Goal: Information Seeking & Learning: Learn about a topic

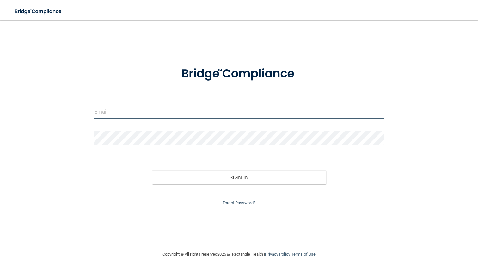
click at [176, 112] on input "email" at bounding box center [239, 112] width 290 height 14
paste input "[EMAIL_ADDRESS][DOMAIN_NAME]"
type input "[EMAIL_ADDRESS][DOMAIN_NAME]"
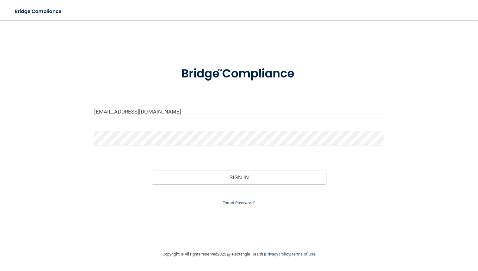
click at [199, 148] on div at bounding box center [238, 140] width 299 height 19
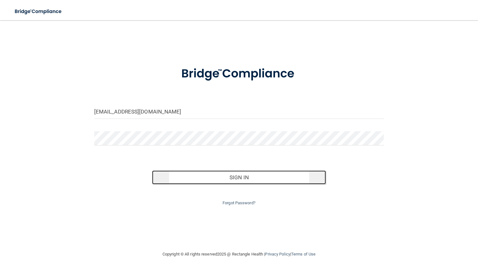
click at [227, 181] on button "Sign In" at bounding box center [239, 177] width 174 height 14
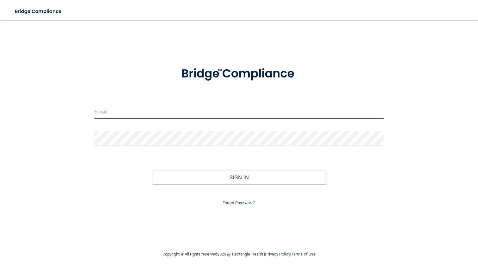
click at [176, 105] on input "email" at bounding box center [239, 112] width 290 height 14
type input "[EMAIL_ADDRESS][DOMAIN_NAME]"
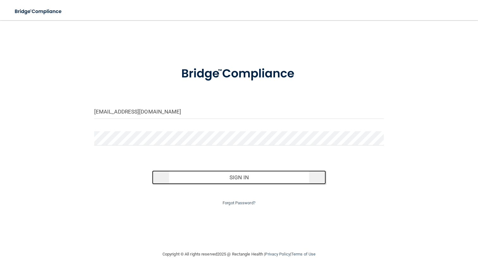
click at [180, 177] on button "Sign In" at bounding box center [239, 177] width 174 height 14
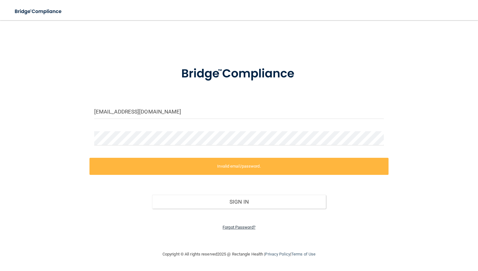
click at [246, 227] on link "Forgot Password?" at bounding box center [238, 227] width 33 height 5
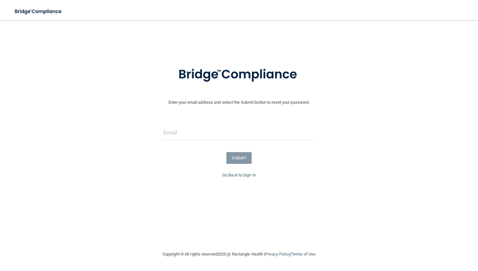
click at [230, 124] on form "Enter your email address and select the Submit button to reset your password. S…" at bounding box center [238, 114] width 471 height 113
click at [232, 130] on input "email" at bounding box center [238, 132] width 151 height 14
type input "isaacminer10@gmail.com"
click at [238, 157] on button "SUBMIT" at bounding box center [239, 158] width 26 height 12
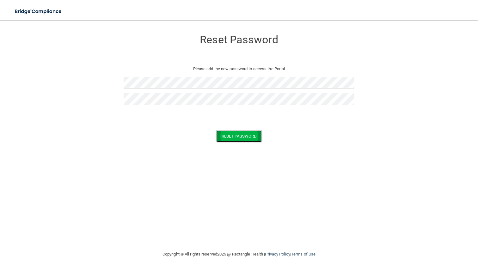
click at [244, 133] on button "Reset Password" at bounding box center [238, 136] width 45 height 12
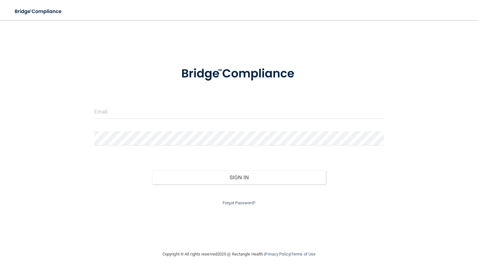
click at [192, 103] on form "Invalid email/password. You don't have permission to access that page. Sign In …" at bounding box center [239, 132] width 290 height 148
click at [196, 114] on input "email" at bounding box center [239, 112] width 290 height 14
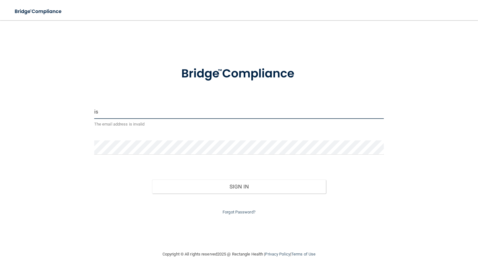
click at [147, 114] on input "is" at bounding box center [239, 112] width 290 height 14
type input "isaacminer10@gmail.com"
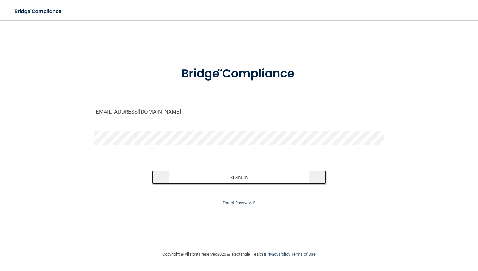
click at [237, 178] on button "Sign In" at bounding box center [239, 177] width 174 height 14
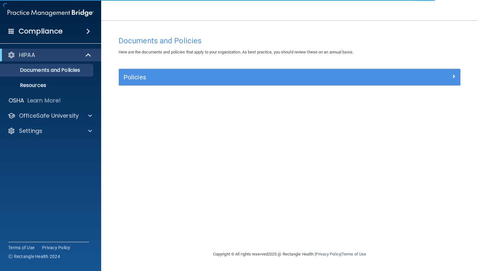
click at [380, 83] on div "Policies" at bounding box center [289, 77] width 341 height 16
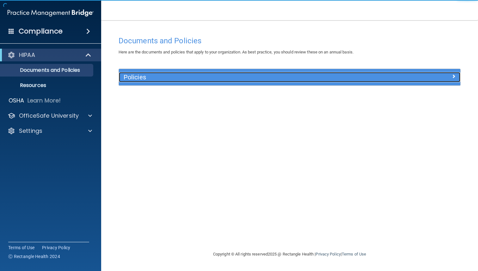
click at [373, 81] on div "Policies" at bounding box center [247, 77] width 256 height 10
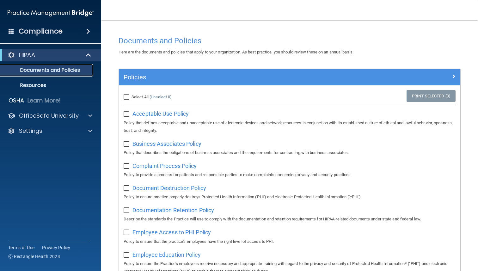
click at [53, 71] on p "Documents and Policies" at bounding box center [47, 70] width 86 height 6
click at [54, 87] on p "Resources" at bounding box center [47, 85] width 86 height 6
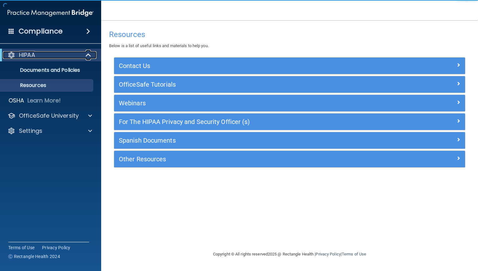
click at [36, 57] on div "HIPAA" at bounding box center [42, 55] width 78 height 8
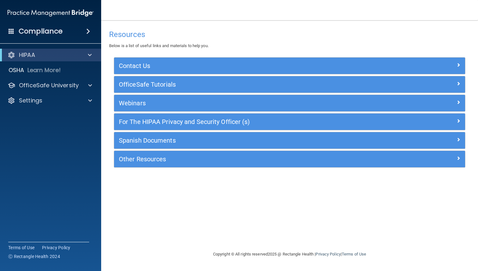
click at [39, 19] on div "Compliance" at bounding box center [50, 19] width 88 height 38
click at [48, 31] on h4 "Compliance" at bounding box center [41, 31] width 44 height 9
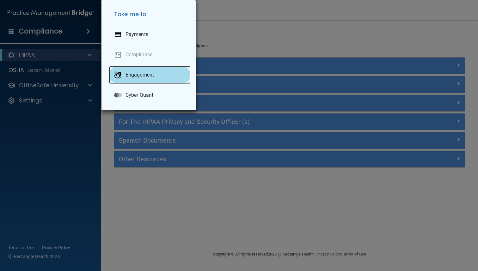
click at [142, 80] on div "Engagement" at bounding box center [149, 75] width 81 height 18
click at [67, 135] on div "Take me to: Payments Compliance Engagement Cyber Quant" at bounding box center [239, 135] width 478 height 271
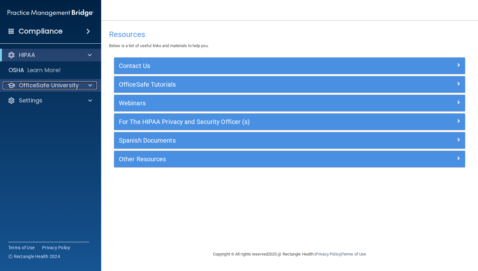
click at [69, 85] on p "OfficeSafe University" at bounding box center [49, 85] width 60 height 8
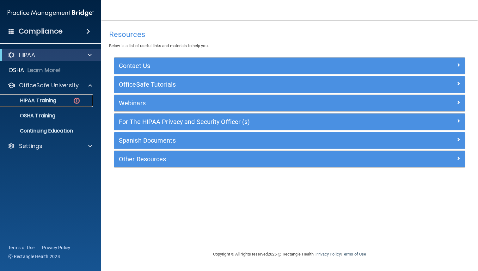
click at [67, 102] on div "HIPAA Training" at bounding box center [47, 100] width 86 height 6
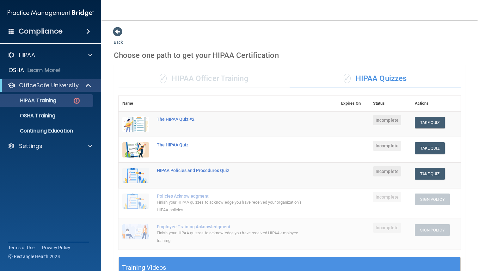
click at [215, 75] on div "✓ HIPAA Officer Training" at bounding box center [203, 78] width 171 height 19
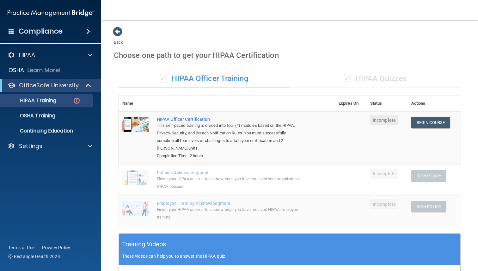
click at [345, 81] on span "✓" at bounding box center [346, 78] width 7 height 9
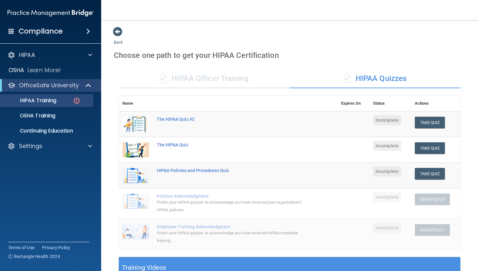
drag, startPoint x: 7, startPoint y: 11, endPoint x: 32, endPoint y: 13, distance: 24.7
click at [32, 13] on img at bounding box center [51, 13] width 86 height 13
click at [425, 152] on button "Take Quiz" at bounding box center [429, 148] width 30 height 12
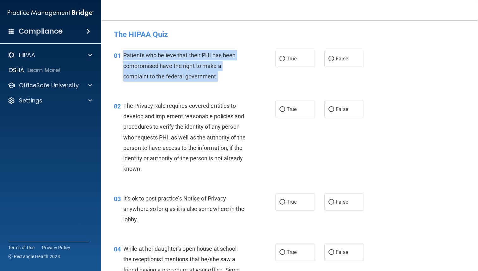
drag, startPoint x: 124, startPoint y: 54, endPoint x: 219, endPoint y: 74, distance: 96.9
click at [219, 74] on div "Patients who believe that their PHI has been compromised have the right to make…" at bounding box center [187, 66] width 128 height 32
copy span "Patients who believe that their PHI has been compromised have the right to make…"
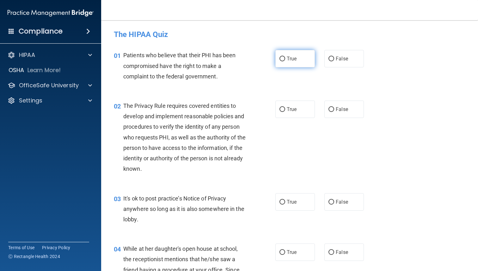
click at [285, 61] on label "True" at bounding box center [294, 58] width 39 height 17
click at [285, 61] on input "True" at bounding box center [282, 59] width 6 height 5
radio input "true"
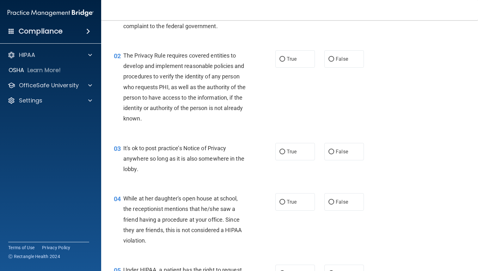
scroll to position [47, 0]
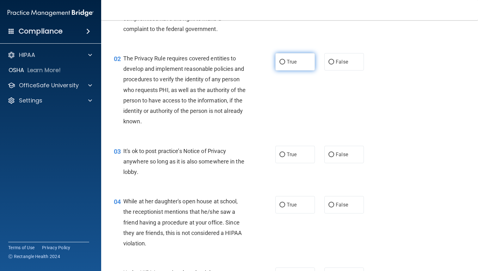
click at [288, 63] on span "True" at bounding box center [291, 62] width 10 height 6
click at [285, 63] on input "True" at bounding box center [282, 62] width 6 height 5
radio input "true"
click at [142, 121] on div "The Privacy Rule requires covered entities to develop and implement reasonable …" at bounding box center [187, 90] width 128 height 74
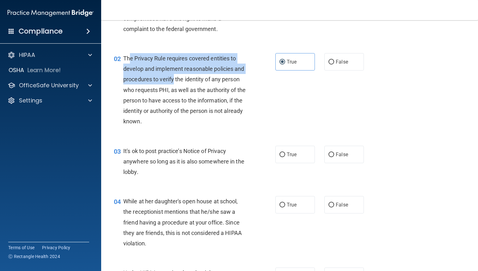
drag, startPoint x: 129, startPoint y: 59, endPoint x: 174, endPoint y: 82, distance: 50.7
click at [174, 82] on span "The Privacy Rule requires covered entities to develop and implement reasonable …" at bounding box center [184, 89] width 122 height 69
copy span "e Privacy Rule requires covered entities to develop and implement reasonable po…"
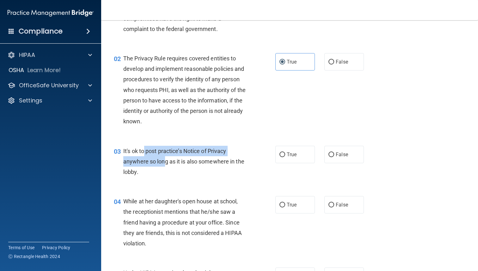
drag, startPoint x: 145, startPoint y: 152, endPoint x: 164, endPoint y: 161, distance: 21.8
click at [164, 161] on span "It's ok to post practice’s Notice of Privacy anywhere so long as it is also som…" at bounding box center [183, 160] width 121 height 27
copy span "post practice’s Notice of Privacy anywhere so lon"
click at [196, 159] on span "It's ok to post practice’s Notice of Privacy anywhere so long as it is also som…" at bounding box center [183, 160] width 121 height 27
click at [136, 172] on span "It's ok to post practice’s Notice of Privacy anywhere so long as it is also som…" at bounding box center [183, 160] width 121 height 27
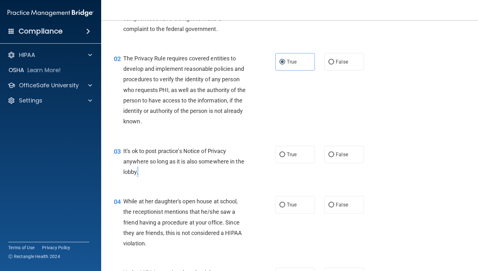
click at [136, 172] on span "It's ok to post practice’s Notice of Privacy anywhere so long as it is also som…" at bounding box center [183, 160] width 121 height 27
click at [143, 172] on div "It's ok to post practice’s Notice of Privacy anywhere so long as it is also som…" at bounding box center [187, 162] width 128 height 32
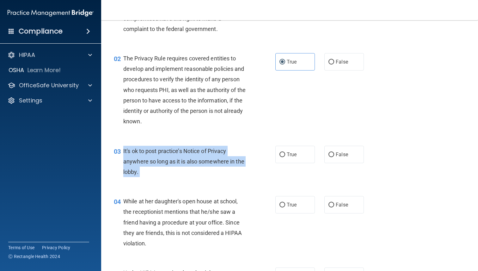
drag, startPoint x: 143, startPoint y: 172, endPoint x: 120, endPoint y: 157, distance: 28.5
click at [120, 157] on div "03 It's ok to post practice’s Notice of Privacy anywhere so long as it is also …" at bounding box center [194, 163] width 180 height 35
copy ng-form "It's ok to post practice’s Notice of Privacy anywhere so long as it is also som…"
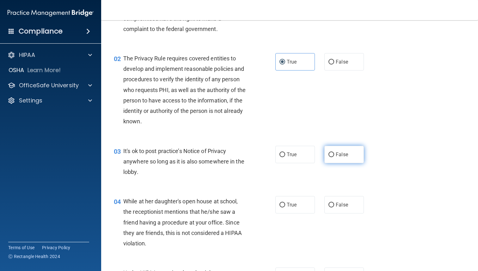
click at [339, 162] on label "False" at bounding box center [343, 154] width 39 height 17
click at [334, 157] on input "False" at bounding box center [331, 154] width 6 height 5
radio input "true"
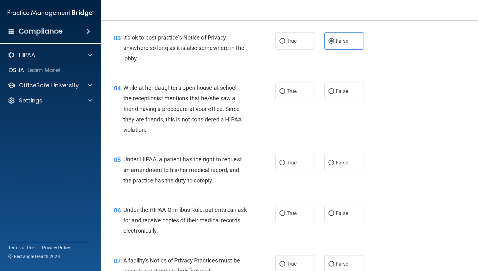
scroll to position [166, 0]
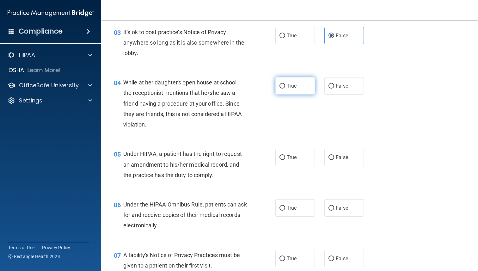
click at [294, 88] on span "True" at bounding box center [291, 86] width 10 height 6
click at [285, 88] on input "True" at bounding box center [282, 86] width 6 height 5
radio input "true"
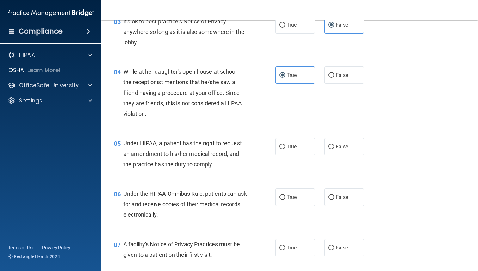
scroll to position [161, 0]
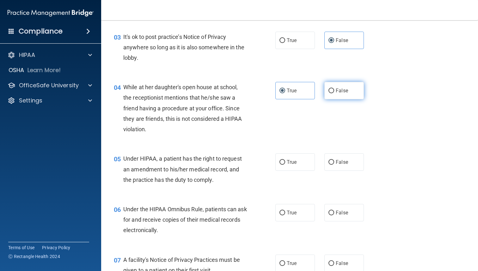
click at [349, 87] on label "False" at bounding box center [343, 90] width 39 height 17
click at [334, 88] on input "False" at bounding box center [331, 90] width 6 height 5
radio input "true"
radio input "false"
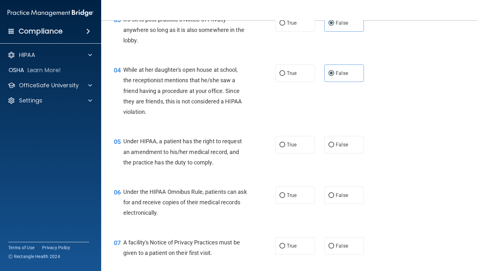
scroll to position [183, 0]
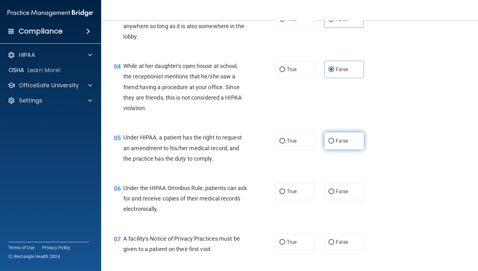
click at [337, 144] on label "False" at bounding box center [343, 140] width 39 height 17
click at [334, 143] on input "False" at bounding box center [331, 141] width 6 height 5
radio input "true"
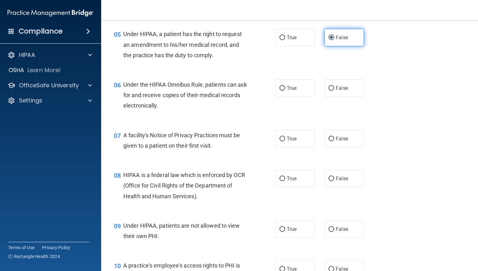
scroll to position [296, 0]
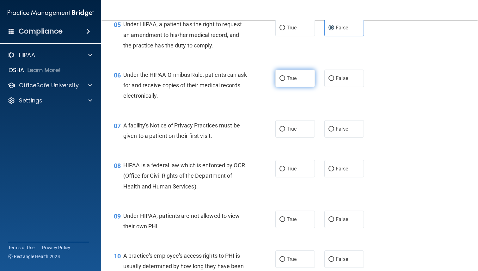
click at [295, 72] on label "True" at bounding box center [294, 77] width 39 height 17
click at [285, 76] on input "True" at bounding box center [282, 78] width 6 height 5
radio input "true"
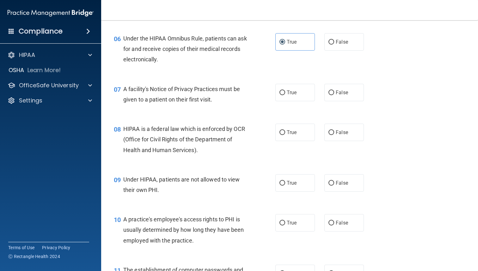
scroll to position [340, 0]
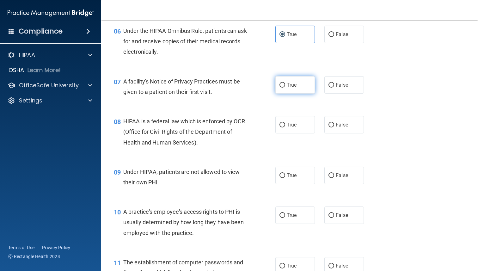
click at [293, 90] on label "True" at bounding box center [294, 84] width 39 height 17
click at [285, 87] on input "True" at bounding box center [282, 85] width 6 height 5
radio input "true"
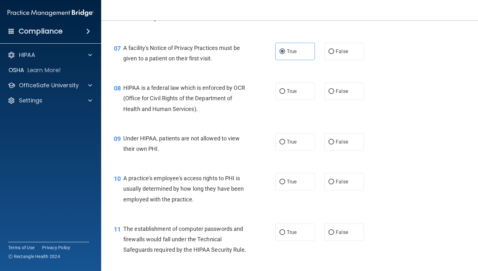
scroll to position [378, 0]
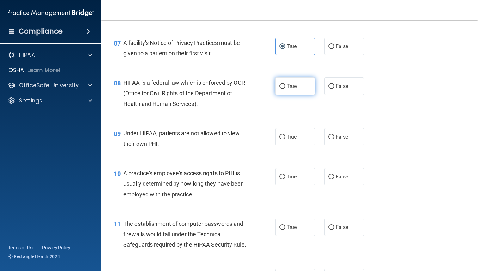
click at [286, 90] on label "True" at bounding box center [294, 85] width 39 height 17
click at [285, 89] on input "True" at bounding box center [282, 86] width 6 height 5
radio input "true"
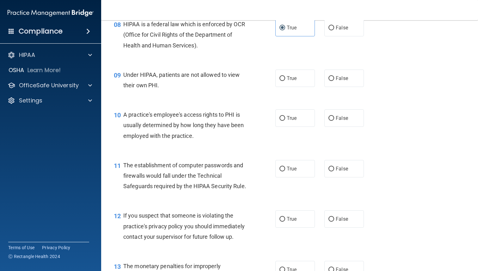
scroll to position [441, 0]
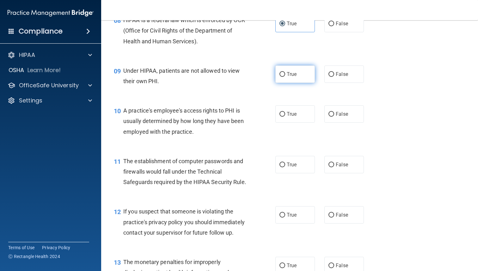
click at [290, 67] on label "True" at bounding box center [294, 73] width 39 height 17
click at [285, 72] on input "True" at bounding box center [282, 74] width 6 height 5
radio input "true"
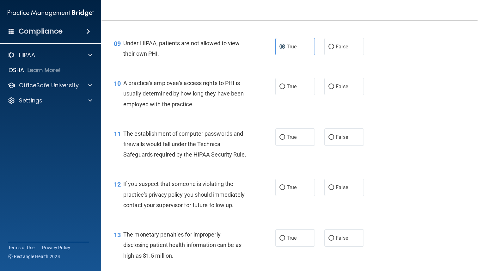
scroll to position [467, 0]
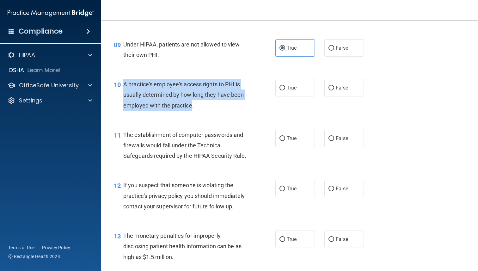
drag, startPoint x: 192, startPoint y: 106, endPoint x: 124, endPoint y: 86, distance: 71.5
click at [124, 86] on span "A practice's employee's access rights to PHI is usually determined by how long …" at bounding box center [183, 94] width 121 height 27
copy span "A practice's employee's access rights to PHI is usually determined by how long …"
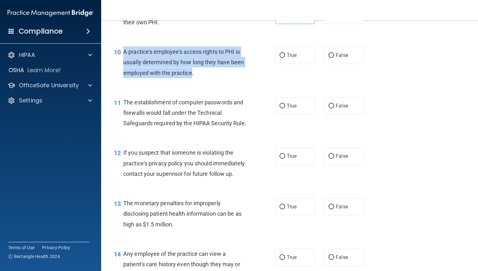
scroll to position [454, 0]
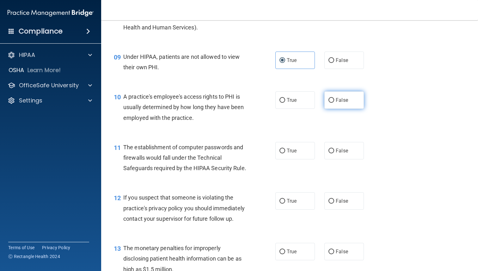
click at [331, 94] on label "False" at bounding box center [343, 99] width 39 height 17
click at [331, 98] on input "False" at bounding box center [331, 100] width 6 height 5
radio input "true"
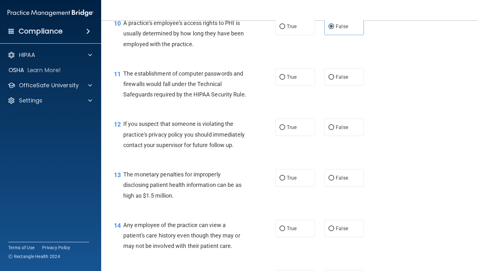
scroll to position [530, 0]
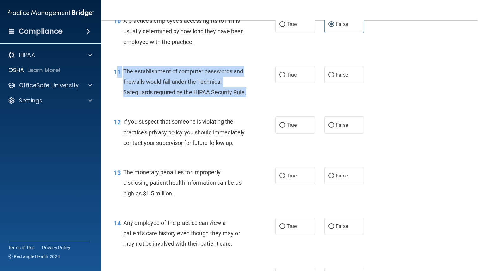
drag, startPoint x: 251, startPoint y: 89, endPoint x: 118, endPoint y: 71, distance: 134.2
click at [118, 71] on div "11 The establishment of computer passwords and firewalls would fall under the T…" at bounding box center [194, 83] width 180 height 35
click at [189, 82] on span "The establishment of computer passwords and firewalls would fall under the Tech…" at bounding box center [184, 81] width 123 height 27
drag, startPoint x: 124, startPoint y: 72, endPoint x: 245, endPoint y: 95, distance: 123.1
click at [245, 95] on span "The establishment of computer passwords and firewalls would fall under the Tech…" at bounding box center [184, 81] width 123 height 27
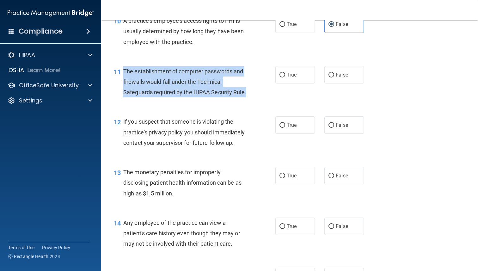
copy span "The establishment of computer passwords and firewalls would fall under the Tech…"
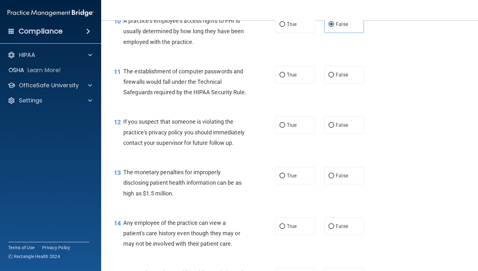
click at [283, 86] on div "11 The establishment of computer passwords and firewalls would fall under the T…" at bounding box center [194, 83] width 180 height 35
click at [283, 78] on label "True" at bounding box center [294, 74] width 39 height 17
click at [283, 77] on input "True" at bounding box center [282, 75] width 6 height 5
radio input "true"
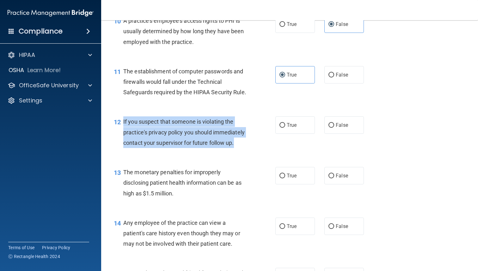
drag, startPoint x: 237, startPoint y: 144, endPoint x: 122, endPoint y: 124, distance: 116.7
click at [122, 124] on div "12 If you suspect that someone is violating the practice's privacy policy you s…" at bounding box center [194, 133] width 180 height 35
copy div "If you suspect that someone is violating the practice's privacy policy you shou…"
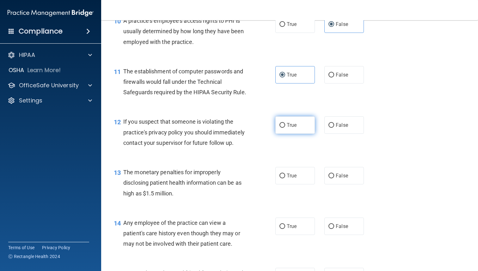
click at [279, 128] on label "True" at bounding box center [294, 124] width 39 height 17
click at [279, 128] on input "True" at bounding box center [282, 125] width 6 height 5
radio input "true"
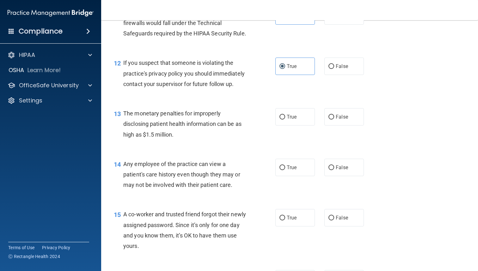
scroll to position [614, 0]
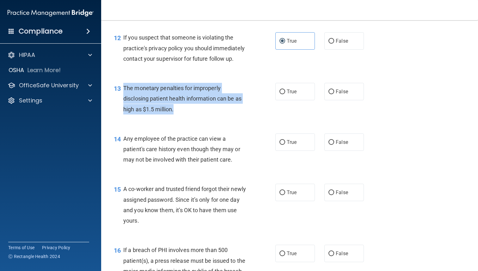
drag, startPoint x: 178, startPoint y: 107, endPoint x: 121, endPoint y: 89, distance: 59.4
click at [121, 89] on div "13 The monetary penalties for improperly disclosing patient health information …" at bounding box center [194, 100] width 180 height 35
copy div "The monetary penalties for improperly disclosing patient health information can…"
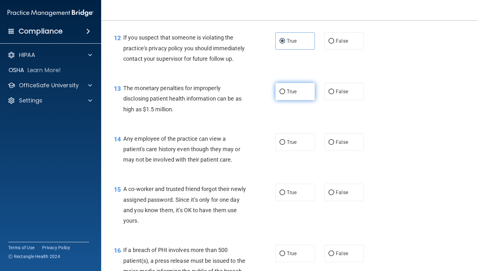
click at [297, 90] on label "True" at bounding box center [294, 91] width 39 height 17
click at [285, 90] on input "True" at bounding box center [282, 91] width 6 height 5
radio input "true"
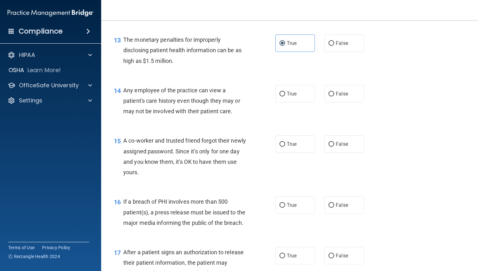
scroll to position [668, 0]
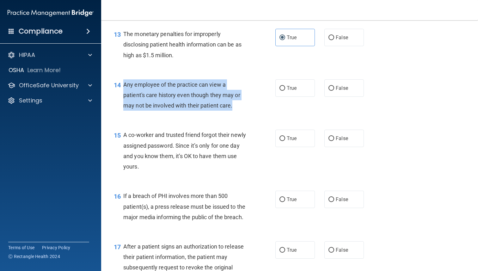
drag, startPoint x: 235, startPoint y: 105, endPoint x: 124, endPoint y: 82, distance: 113.4
click at [124, 82] on div "Any employee of the practice can view a patient's care history even though they…" at bounding box center [187, 95] width 128 height 32
copy span "Any employee of the practice can view a patient's care history even though they…"
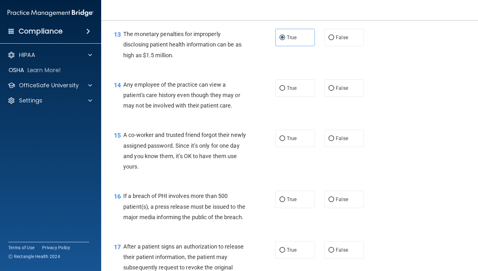
click at [344, 78] on div "14 Any employee of the practice can view a patient's care history even though t…" at bounding box center [289, 96] width 361 height 51
click at [345, 83] on label "False" at bounding box center [343, 87] width 39 height 17
click at [334, 86] on input "False" at bounding box center [331, 88] width 6 height 5
radio input "true"
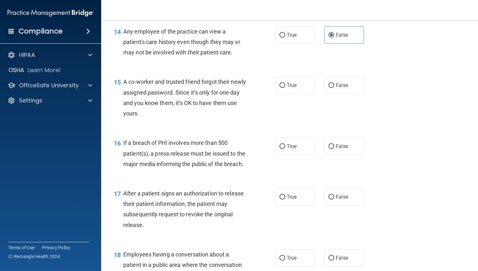
scroll to position [722, 0]
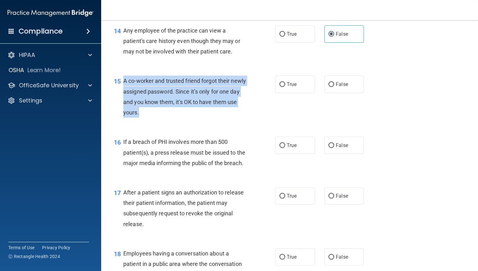
drag, startPoint x: 144, startPoint y: 112, endPoint x: 124, endPoint y: 84, distance: 34.0
click at [124, 84] on div "A co-worker and trusted friend forgot their newly assigned password. Since it’s…" at bounding box center [187, 96] width 128 height 42
copy span "A co-worker and trusted friend forgot their newly assigned password. Since it’s…"
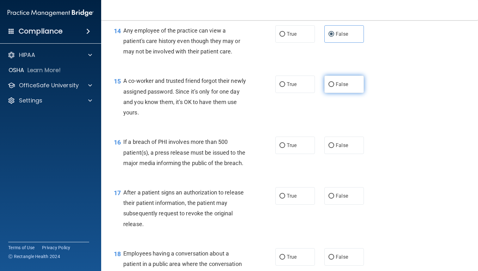
click at [341, 88] on label "False" at bounding box center [343, 83] width 39 height 17
click at [334, 87] on input "False" at bounding box center [331, 84] width 6 height 5
radio input "true"
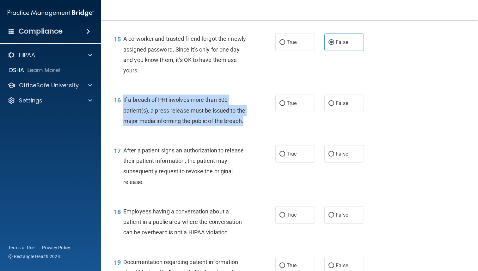
drag, startPoint x: 248, startPoint y: 123, endPoint x: 124, endPoint y: 104, distance: 125.2
click at [124, 104] on div "If a breach of PHI involves more than 500 patient(s), a press release must be i…" at bounding box center [187, 110] width 128 height 32
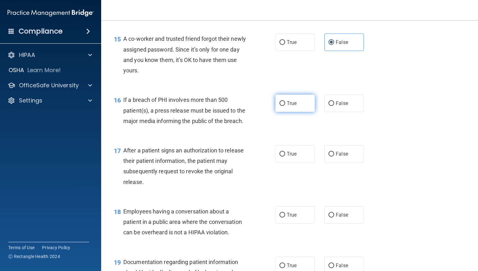
click at [279, 107] on label "True" at bounding box center [294, 102] width 39 height 17
click at [279, 106] on input "True" at bounding box center [282, 103] width 6 height 5
radio input "true"
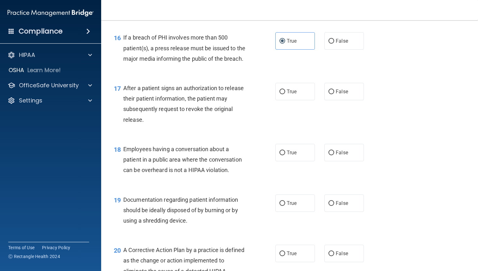
scroll to position [827, 0]
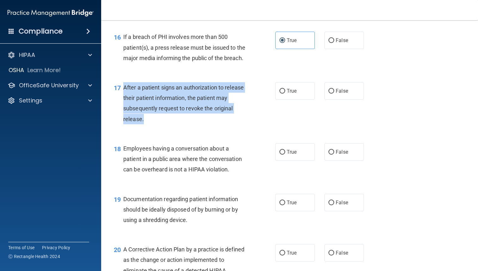
drag, startPoint x: 146, startPoint y: 117, endPoint x: 122, endPoint y: 87, distance: 38.7
click at [122, 87] on div "17 After a patient signs an authorization to release their patient information,…" at bounding box center [194, 104] width 180 height 45
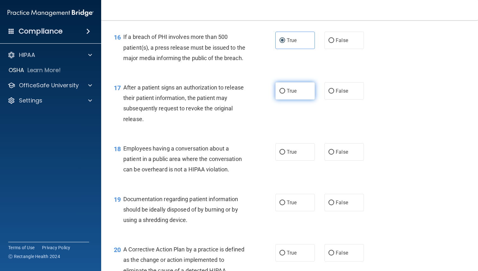
click at [280, 99] on label "True" at bounding box center [294, 90] width 39 height 17
click at [280, 93] on input "True" at bounding box center [282, 91] width 6 height 5
radio input "true"
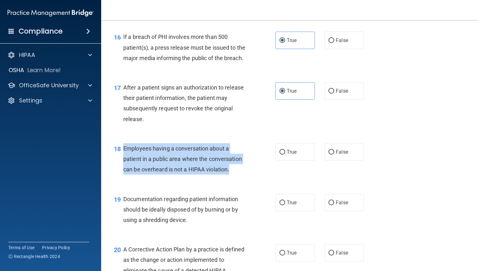
drag, startPoint x: 230, startPoint y: 170, endPoint x: 123, endPoint y: 151, distance: 109.1
click at [123, 151] on div "18 Employees having a conversation about a patient in a public area where the c…" at bounding box center [194, 160] width 180 height 35
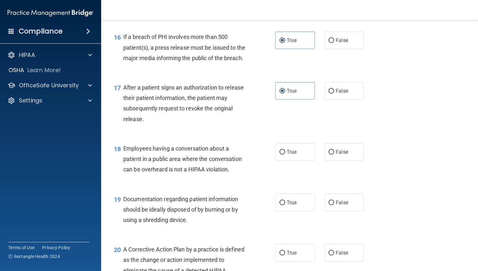
click at [348, 161] on div "18 Employees having a conversation about a patient in a public area where the c…" at bounding box center [289, 160] width 361 height 51
click at [338, 151] on span "False" at bounding box center [341, 152] width 12 height 6
click at [334, 151] on input "False" at bounding box center [331, 152] width 6 height 5
radio input "true"
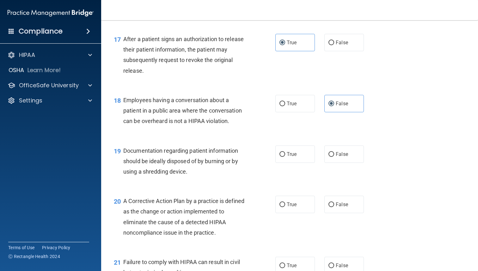
scroll to position [879, 0]
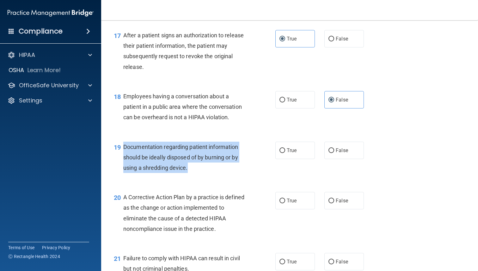
drag, startPoint x: 188, startPoint y: 169, endPoint x: 123, endPoint y: 150, distance: 67.6
click at [123, 150] on div "19 Documentation regarding patient information should be ideally disposed of by…" at bounding box center [194, 158] width 180 height 35
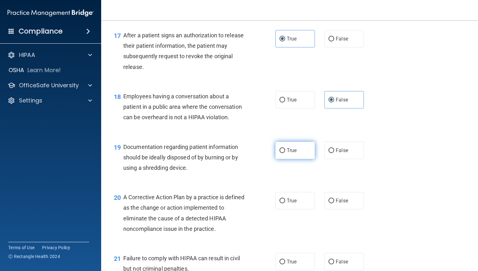
click at [282, 146] on label "True" at bounding box center [294, 149] width 39 height 17
click at [282, 148] on input "True" at bounding box center [282, 150] width 6 height 5
radio input "true"
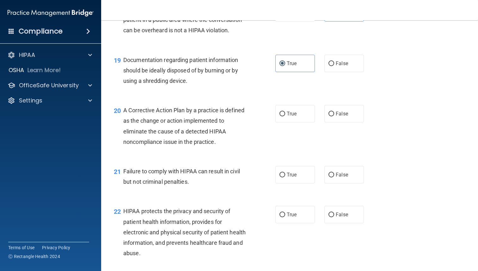
scroll to position [972, 0]
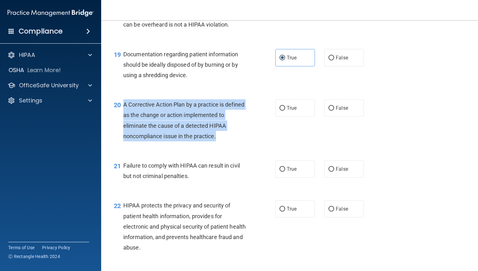
drag, startPoint x: 220, startPoint y: 135, endPoint x: 121, endPoint y: 106, distance: 103.0
click at [121, 106] on div "20 A Corrective Action Plan by a practice is defined as the change or action im…" at bounding box center [194, 121] width 180 height 45
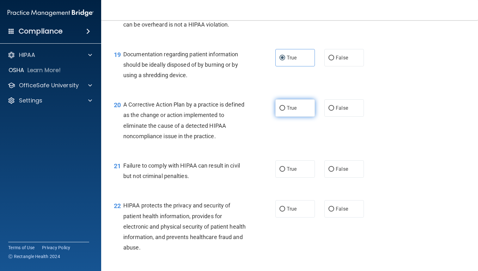
click at [279, 112] on label "True" at bounding box center [294, 107] width 39 height 17
click at [279, 111] on input "True" at bounding box center [282, 108] width 6 height 5
radio input "true"
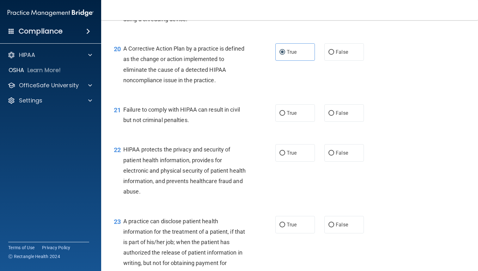
scroll to position [1029, 0]
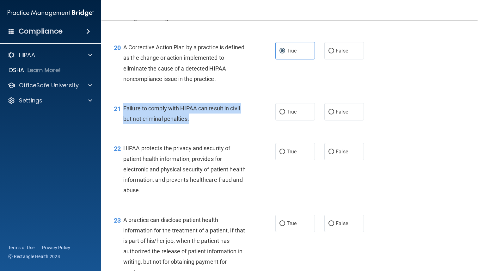
drag, startPoint x: 196, startPoint y: 117, endPoint x: 122, endPoint y: 106, distance: 75.0
click at [122, 106] on div "21 Failure to comply with HIPAA can result in civil but not criminal penalties." at bounding box center [194, 115] width 180 height 24
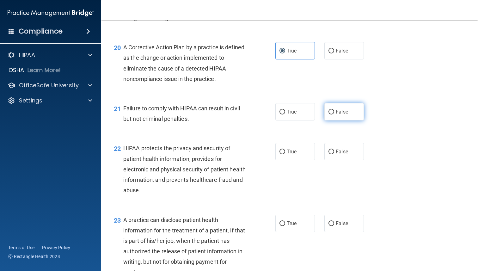
click at [340, 113] on span "False" at bounding box center [341, 112] width 12 height 6
click at [334, 113] on input "False" at bounding box center [331, 112] width 6 height 5
radio input "true"
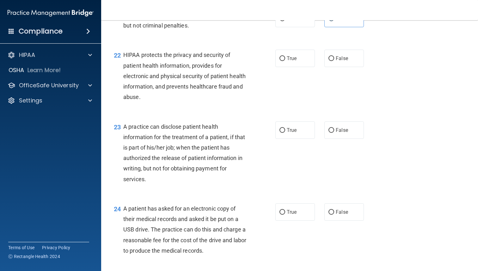
scroll to position [1123, 0]
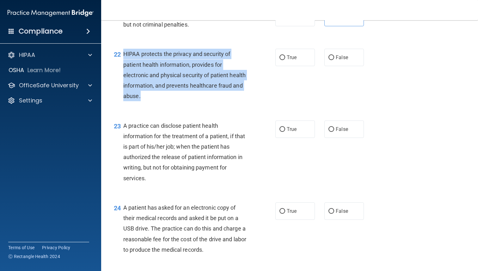
drag, startPoint x: 142, startPoint y: 96, endPoint x: 119, endPoint y: 53, distance: 48.3
click at [119, 53] on div "22 HIPAA protects the privacy and security of patient health information, provi…" at bounding box center [194, 77] width 180 height 56
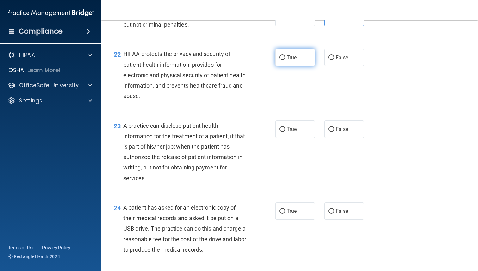
click at [292, 58] on span "True" at bounding box center [291, 57] width 10 height 6
click at [285, 58] on input "True" at bounding box center [282, 57] width 6 height 5
radio input "true"
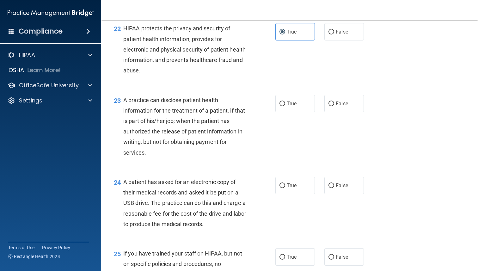
scroll to position [1161, 0]
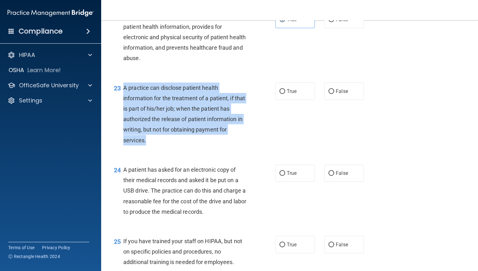
drag, startPoint x: 149, startPoint y: 143, endPoint x: 122, endPoint y: 89, distance: 59.9
click at [122, 89] on div "23 A practice can disclose patient health information for the treatment of a pa…" at bounding box center [194, 115] width 180 height 66
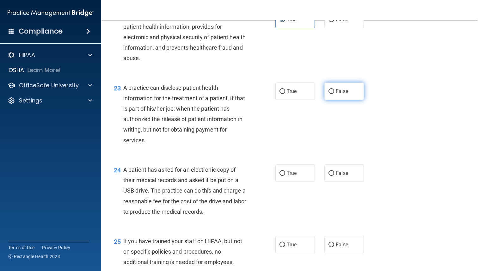
click at [353, 95] on label "False" at bounding box center [343, 90] width 39 height 17
click at [334, 94] on input "False" at bounding box center [331, 91] width 6 height 5
radio input "true"
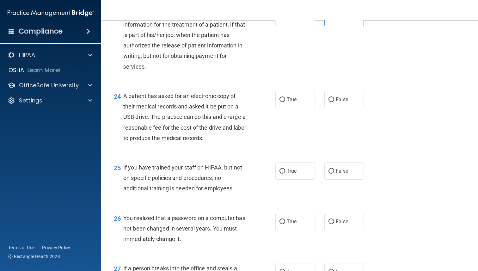
scroll to position [1235, 0]
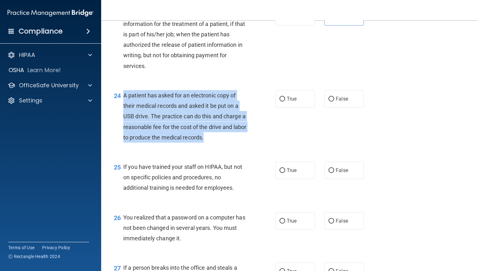
drag, startPoint x: 224, startPoint y: 138, endPoint x: 121, endPoint y: 95, distance: 111.8
click at [121, 95] on div "24 A patient has asked for an electronic copy of their medical records and aske…" at bounding box center [194, 118] width 180 height 56
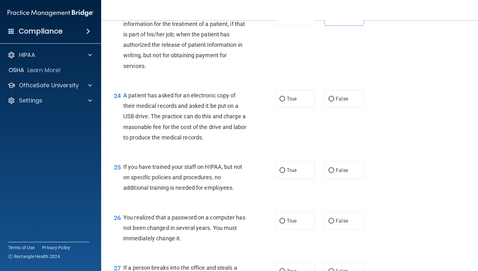
click at [292, 110] on div "24 A patient has asked for an electronic copy of their medical records and aske…" at bounding box center [289, 117] width 361 height 71
click at [291, 101] on span "True" at bounding box center [291, 99] width 10 height 6
click at [285, 101] on input "True" at bounding box center [282, 99] width 6 height 5
radio input "true"
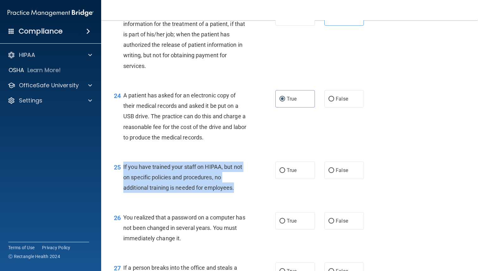
drag, startPoint x: 235, startPoint y: 187, endPoint x: 124, endPoint y: 170, distance: 112.8
click at [124, 170] on div "If you have trained your staff on HIPAA, but not on specific policies and proce…" at bounding box center [187, 177] width 128 height 32
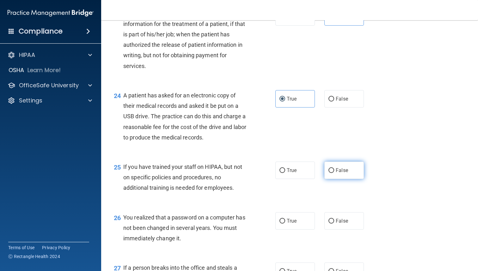
click at [340, 172] on span "False" at bounding box center [341, 170] width 12 height 6
click at [334, 172] on input "False" at bounding box center [331, 170] width 6 height 5
radio input "true"
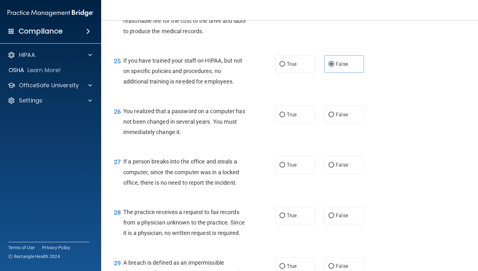
scroll to position [1346, 0]
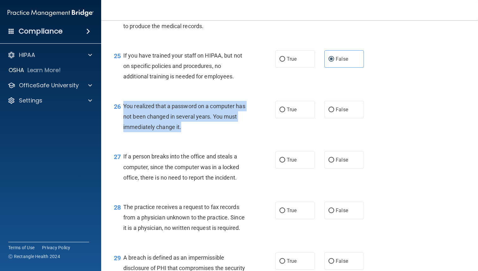
drag, startPoint x: 186, startPoint y: 126, endPoint x: 123, endPoint y: 108, distance: 65.7
click at [123, 108] on div "26 You realized that a password on a computer has not been changed in several y…" at bounding box center [194, 118] width 180 height 35
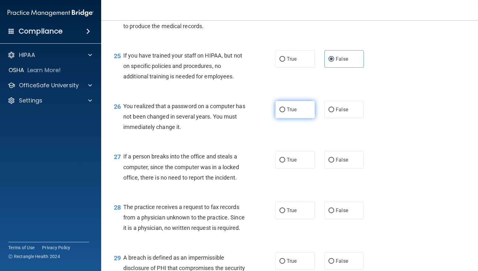
click at [285, 110] on label "True" at bounding box center [294, 109] width 39 height 17
click at [285, 110] on input "True" at bounding box center [282, 109] width 6 height 5
radio input "true"
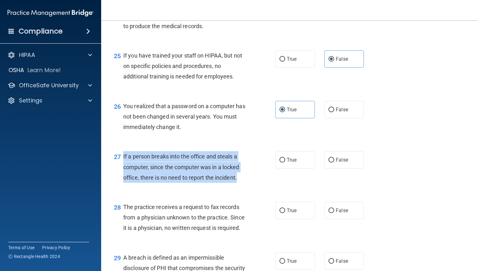
drag, startPoint x: 238, startPoint y: 178, endPoint x: 123, endPoint y: 156, distance: 118.0
click at [123, 156] on div "27 If a person breaks into the office and steals a computer, since the computer…" at bounding box center [194, 168] width 180 height 35
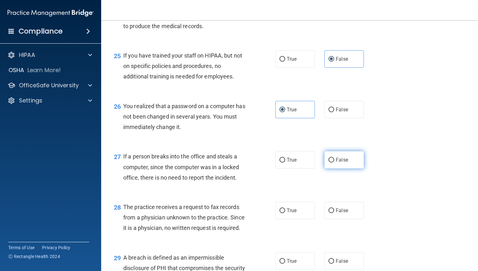
click at [342, 161] on span "False" at bounding box center [341, 160] width 12 height 6
click at [334, 161] on input "False" at bounding box center [331, 160] width 6 height 5
radio input "true"
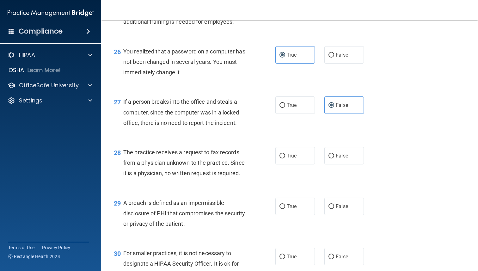
scroll to position [1407, 0]
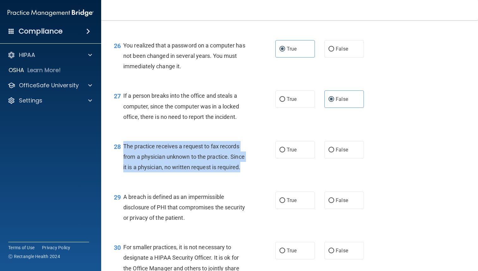
drag, startPoint x: 244, startPoint y: 167, endPoint x: 121, endPoint y: 149, distance: 123.9
click at [121, 149] on div "28 The practice receives a request to fax records from a physician unknown to t…" at bounding box center [194, 158] width 180 height 35
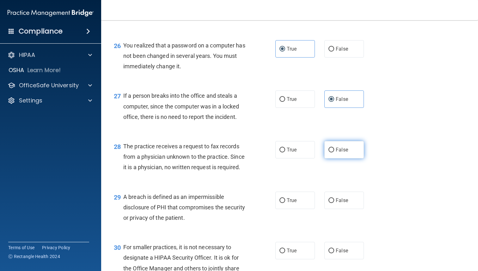
click at [339, 154] on label "False" at bounding box center [343, 149] width 39 height 17
click at [334, 152] on input "False" at bounding box center [331, 149] width 6 height 5
radio input "true"
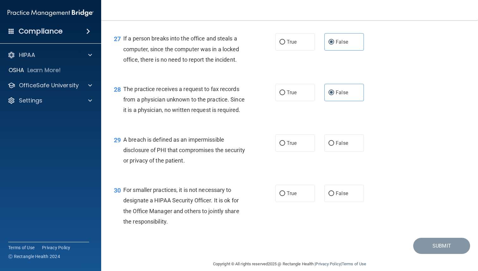
scroll to position [1466, 0]
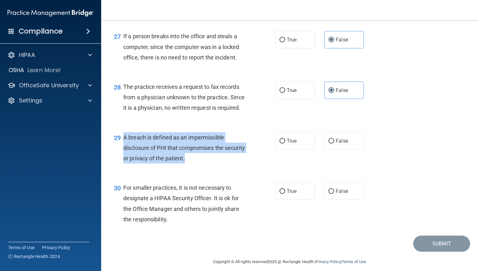
drag, startPoint x: 189, startPoint y: 160, endPoint x: 124, endPoint y: 141, distance: 67.1
click at [124, 141] on div "A breach is defined as an impermissible disclosure of PHI that compromises the …" at bounding box center [187, 148] width 128 height 32
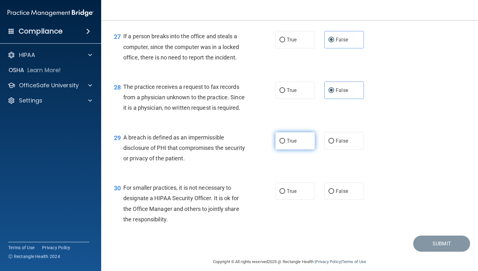
click at [287, 138] on span "True" at bounding box center [291, 141] width 10 height 6
click at [285, 139] on input "True" at bounding box center [282, 141] width 6 height 5
radio input "true"
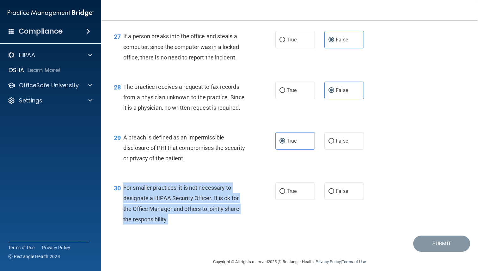
drag, startPoint x: 177, startPoint y: 219, endPoint x: 122, endPoint y: 189, distance: 62.3
click at [122, 189] on div "30 For smaller practices, it is not necessary to designate a HIPAA Security Off…" at bounding box center [194, 204] width 180 height 45
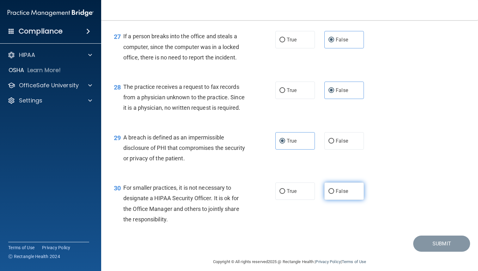
click at [337, 191] on span "False" at bounding box center [341, 191] width 12 height 6
click at [334, 191] on input "False" at bounding box center [331, 191] width 6 height 5
radio input "true"
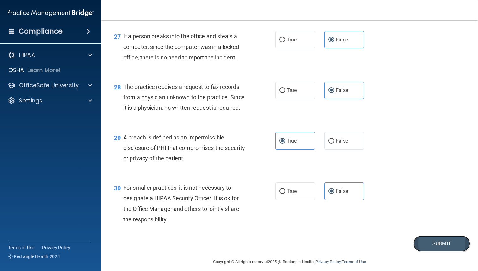
click at [434, 245] on button "Submit" at bounding box center [441, 243] width 57 height 16
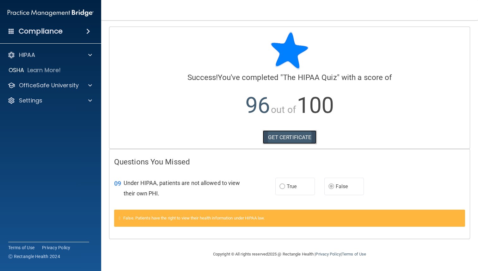
click at [294, 135] on link "GET CERTIFICATE" at bounding box center [289, 137] width 54 height 14
click at [86, 30] on span at bounding box center [88, 31] width 4 height 8
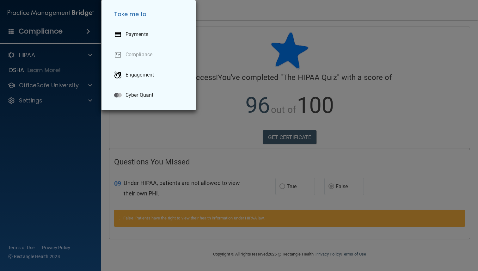
click at [75, 50] on div "Take me to: Payments Compliance Engagement Cyber Quant" at bounding box center [239, 135] width 478 height 271
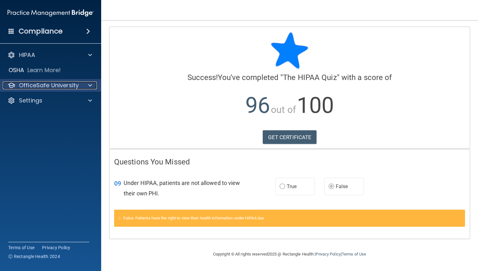
click at [93, 88] on div at bounding box center [89, 85] width 16 height 8
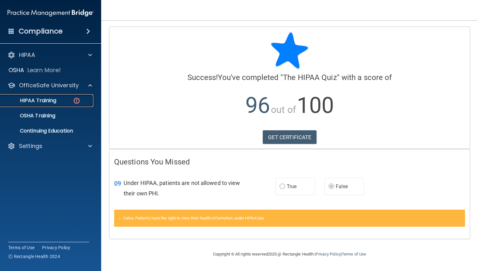
click at [62, 100] on div "HIPAA Training" at bounding box center [47, 100] width 86 height 6
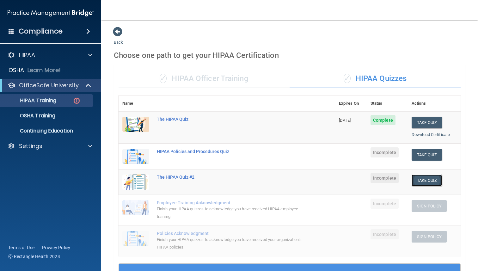
click at [428, 182] on button "Take Quiz" at bounding box center [426, 180] width 30 height 12
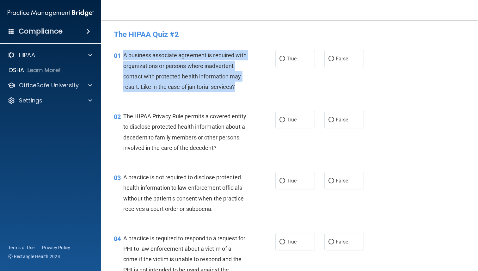
drag, startPoint x: 239, startPoint y: 89, endPoint x: 122, endPoint y: 57, distance: 121.2
click at [122, 57] on div "01 A business associate agreement is required with organizations or persons whe…" at bounding box center [194, 72] width 180 height 45
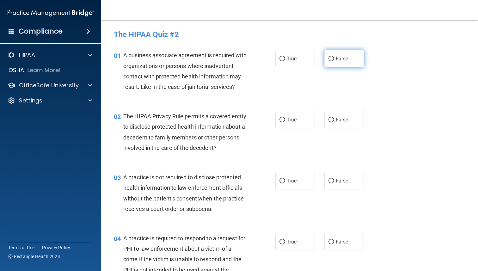
click at [343, 59] on span "False" at bounding box center [341, 59] width 12 height 6
click at [334, 59] on input "False" at bounding box center [331, 59] width 6 height 5
radio input "true"
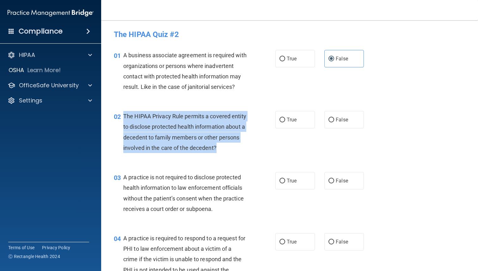
drag, startPoint x: 221, startPoint y: 147, endPoint x: 123, endPoint y: 116, distance: 102.9
click at [123, 116] on div "The HIPAA Privacy Rule permits a covered entity to disclose protected health in…" at bounding box center [187, 132] width 128 height 42
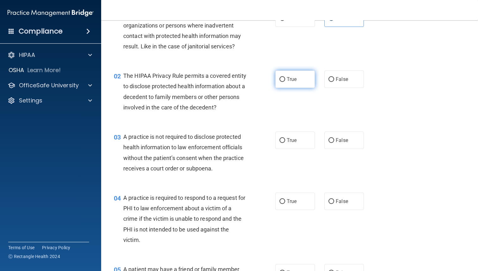
click at [285, 75] on label "True" at bounding box center [294, 78] width 39 height 17
click at [285, 77] on input "True" at bounding box center [282, 79] width 6 height 5
radio input "true"
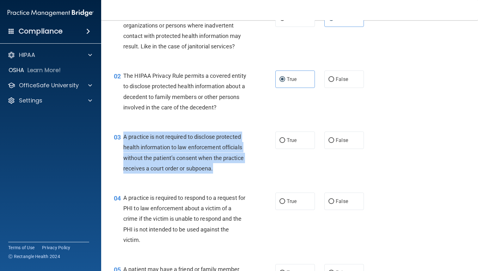
drag, startPoint x: 216, startPoint y: 168, endPoint x: 124, endPoint y: 141, distance: 96.0
click at [124, 141] on div "A practice is not required to disclose protected health information to law enfo…" at bounding box center [187, 152] width 128 height 42
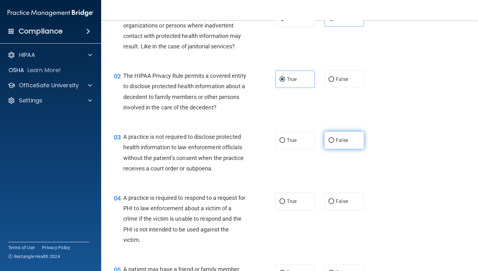
click at [336, 147] on label "False" at bounding box center [343, 139] width 39 height 17
click at [334, 143] on input "False" at bounding box center [331, 140] width 6 height 5
radio input "true"
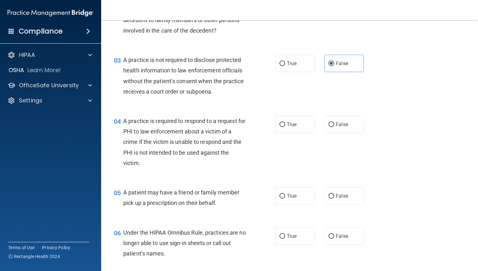
scroll to position [118, 0]
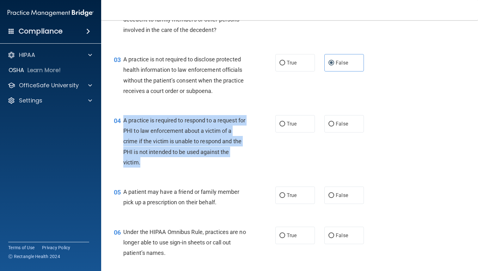
drag, startPoint x: 142, startPoint y: 164, endPoint x: 122, endPoint y: 117, distance: 51.2
click at [122, 117] on div "04 A practice is required to respond to a request for PHI to law enforcement ab…" at bounding box center [194, 143] width 180 height 56
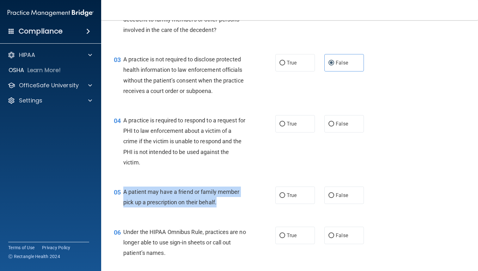
drag, startPoint x: 221, startPoint y: 200, endPoint x: 124, endPoint y: 190, distance: 97.7
click at [124, 190] on div "A patient may have a friend or family member pick up a prescription on their be…" at bounding box center [187, 196] width 128 height 21
click at [284, 125] on input "True" at bounding box center [282, 124] width 6 height 5
radio input "true"
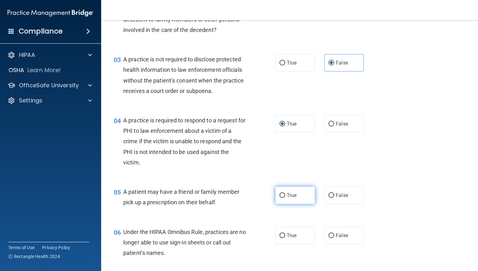
click at [291, 202] on label "True" at bounding box center [294, 194] width 39 height 17
click at [285, 198] on input "True" at bounding box center [282, 195] width 6 height 5
radio input "true"
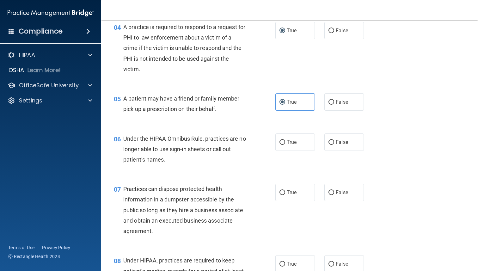
scroll to position [220, 0]
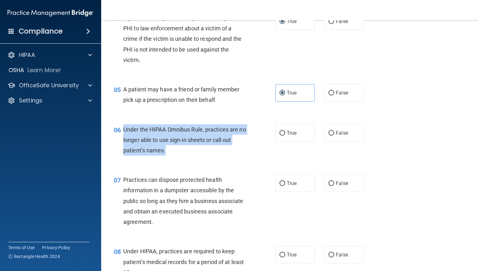
drag, startPoint x: 167, startPoint y: 152, endPoint x: 124, endPoint y: 131, distance: 47.9
click at [124, 131] on div "Under the HIPAA Omnibus Rule, practices are no longer able to use sign-in sheet…" at bounding box center [187, 140] width 128 height 32
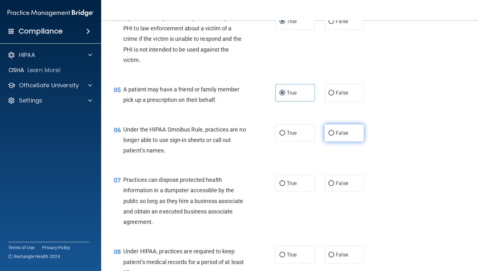
click at [340, 128] on label "False" at bounding box center [343, 132] width 39 height 17
click at [334, 131] on input "False" at bounding box center [331, 133] width 6 height 5
radio input "true"
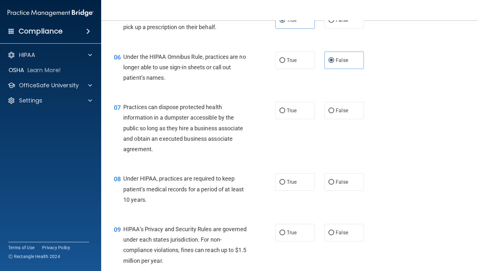
scroll to position [293, 0]
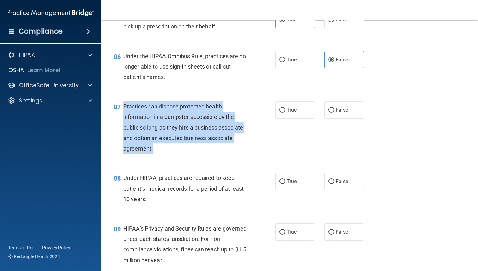
drag, startPoint x: 155, startPoint y: 150, endPoint x: 122, endPoint y: 108, distance: 54.2
click at [122, 108] on div "07 Practices can dispose protected health information in a dumpster accessible …" at bounding box center [194, 129] width 180 height 56
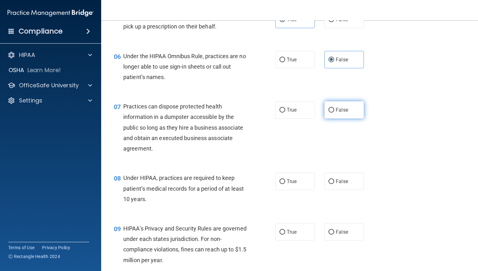
click at [344, 106] on label "False" at bounding box center [343, 109] width 39 height 17
click at [334, 108] on input "False" at bounding box center [331, 110] width 6 height 5
radio input "true"
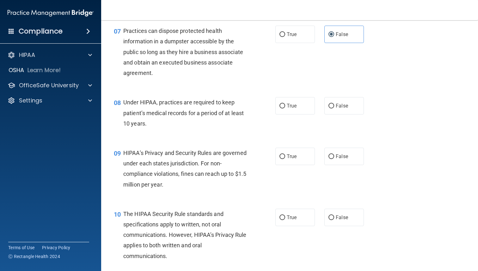
scroll to position [370, 0]
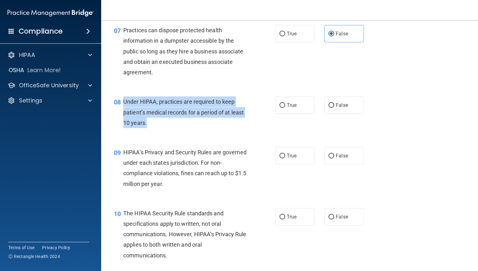
drag, startPoint x: 148, startPoint y: 124, endPoint x: 123, endPoint y: 102, distance: 33.5
click at [123, 102] on div "08 Under HIPAA, practices are required to keep patient’s medical records for a …" at bounding box center [194, 113] width 180 height 35
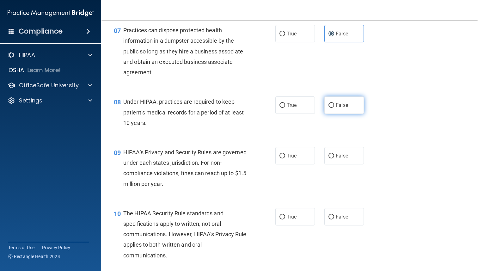
click at [343, 98] on label "False" at bounding box center [343, 104] width 39 height 17
click at [334, 103] on input "False" at bounding box center [331, 105] width 6 height 5
radio input "true"
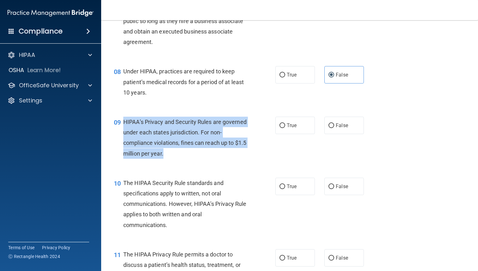
drag, startPoint x: 181, startPoint y: 157, endPoint x: 123, endPoint y: 123, distance: 67.8
click at [123, 123] on div "09 HIPAA’s Privacy and Security Rules are governed under each states jurisdicti…" at bounding box center [194, 139] width 180 height 45
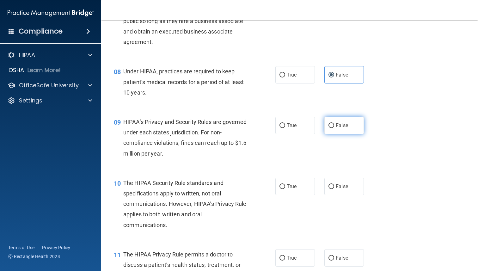
click at [340, 126] on span "False" at bounding box center [341, 125] width 12 height 6
click at [334, 126] on input "False" at bounding box center [331, 125] width 6 height 5
radio input "true"
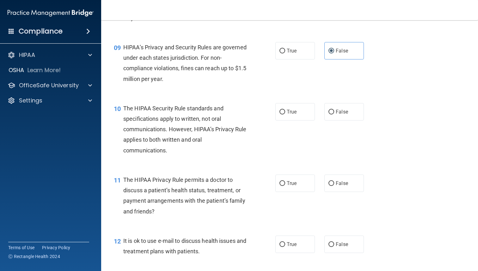
scroll to position [478, 0]
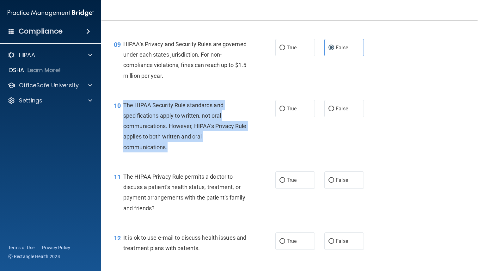
drag, startPoint x: 171, startPoint y: 148, endPoint x: 124, endPoint y: 107, distance: 62.2
click at [124, 107] on div "The HIPAA Security Rule standards and specifications apply to written, not oral…" at bounding box center [187, 126] width 128 height 52
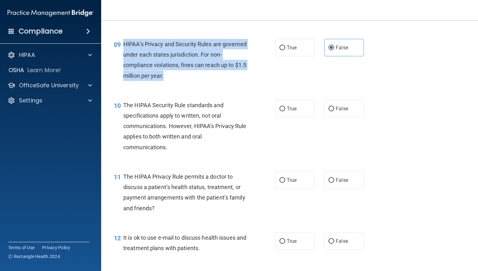
drag, startPoint x: 182, startPoint y: 77, endPoint x: 123, endPoint y: 45, distance: 66.7
click at [123, 45] on div "HIPAA’s Privacy and Security Rules are governed under each states jurisdiction.…" at bounding box center [187, 60] width 128 height 42
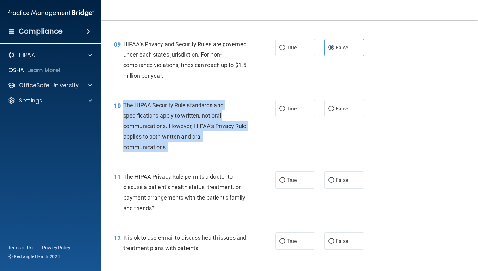
drag, startPoint x: 170, startPoint y: 147, endPoint x: 125, endPoint y: 103, distance: 63.6
click at [125, 103] on div "The HIPAA Security Rule standards and specifications apply to written, not oral…" at bounding box center [187, 126] width 128 height 52
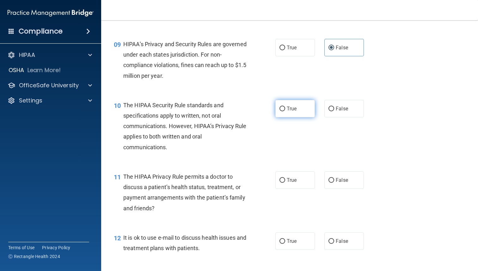
click at [295, 112] on label "True" at bounding box center [294, 108] width 39 height 17
click at [285, 111] on input "True" at bounding box center [282, 108] width 6 height 5
radio input "true"
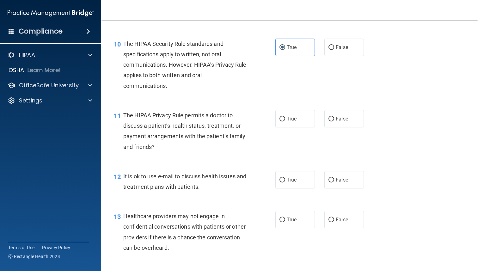
scroll to position [539, 0]
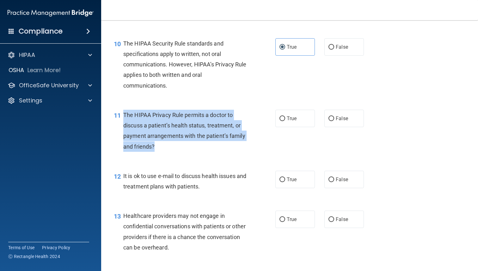
drag, startPoint x: 159, startPoint y: 146, endPoint x: 119, endPoint y: 116, distance: 49.7
click at [119, 116] on div "11 The HIPAA Privacy Rule permits a doctor to discuss a patient’s health status…" at bounding box center [194, 132] width 180 height 45
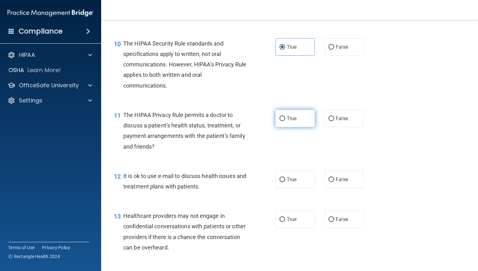
click at [296, 119] on span "True" at bounding box center [291, 118] width 10 height 6
click at [285, 119] on input "True" at bounding box center [282, 118] width 6 height 5
radio input "true"
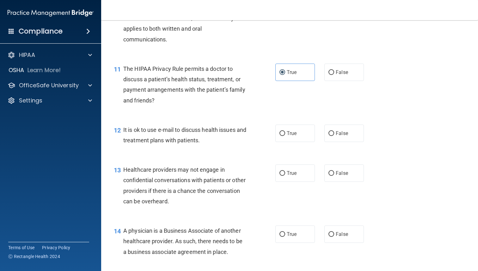
scroll to position [586, 0]
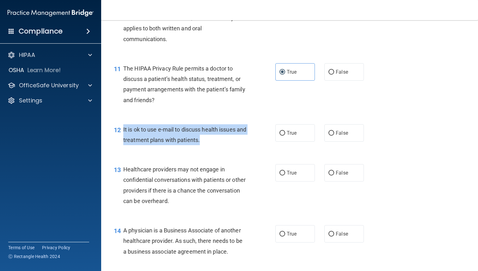
drag, startPoint x: 219, startPoint y: 137, endPoint x: 122, endPoint y: 129, distance: 98.2
click at [122, 129] on div "12 It is ok to use e-mail to discuss health issues and treatment plans with pat…" at bounding box center [194, 136] width 180 height 24
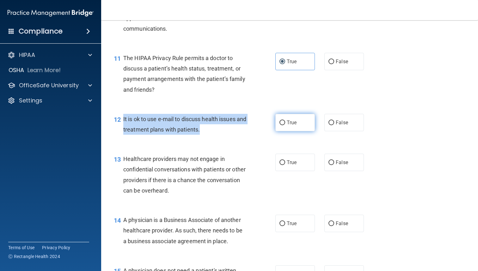
scroll to position [599, 0]
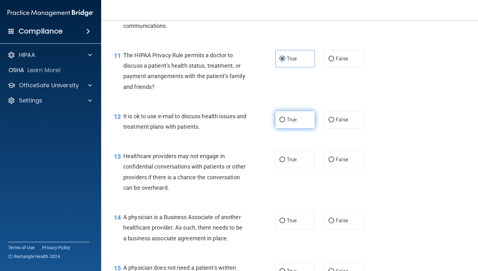
click at [293, 121] on span "True" at bounding box center [291, 120] width 10 height 6
click at [285, 121] on input "True" at bounding box center [282, 119] width 6 height 5
radio input "true"
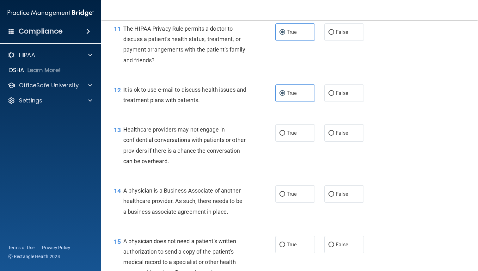
scroll to position [626, 0]
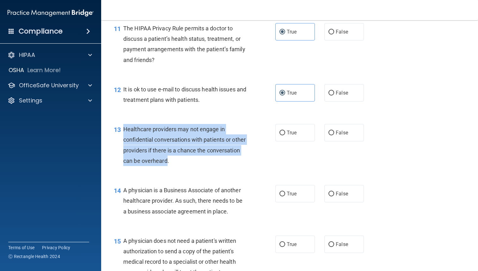
drag, startPoint x: 202, startPoint y: 159, endPoint x: 122, endPoint y: 129, distance: 85.3
click at [122, 129] on div "13 Healthcare providers may not engage in confidential conversations with patie…" at bounding box center [194, 146] width 180 height 45
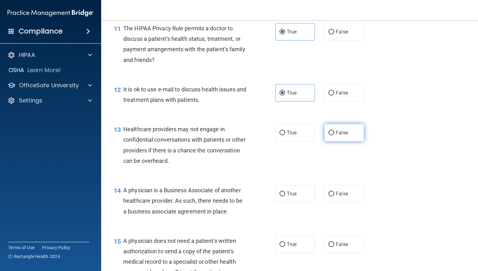
click at [329, 138] on label "False" at bounding box center [343, 132] width 39 height 17
click at [329, 135] on input "False" at bounding box center [331, 132] width 6 height 5
radio input "true"
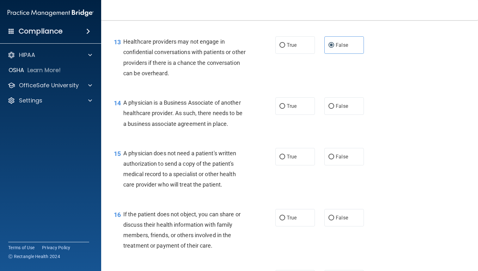
scroll to position [715, 0]
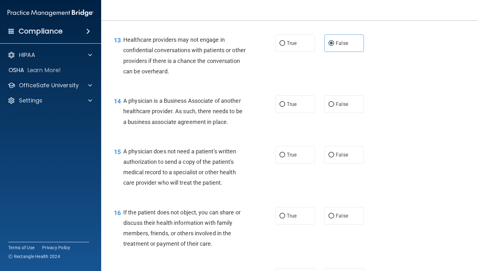
drag, startPoint x: 231, startPoint y: 119, endPoint x: 119, endPoint y: 105, distance: 113.1
click at [119, 105] on div "14 A physician is a Business Associate of another healthcare provider. As such,…" at bounding box center [194, 112] width 180 height 35
click at [340, 101] on span "False" at bounding box center [341, 104] width 12 height 6
click at [334, 102] on input "False" at bounding box center [331, 104] width 6 height 5
radio input "true"
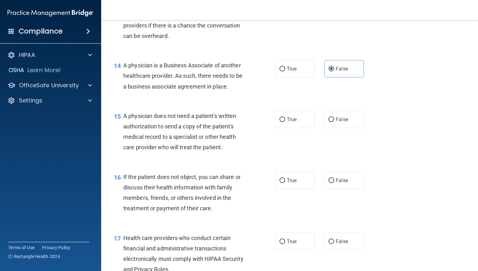
scroll to position [752, 0]
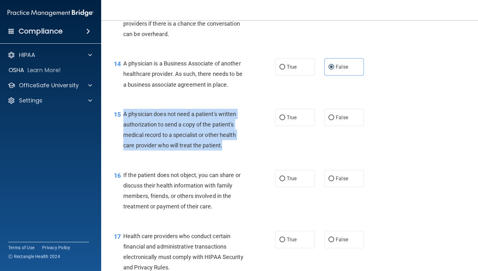
drag, startPoint x: 225, startPoint y: 145, endPoint x: 122, endPoint y: 117, distance: 106.7
click at [122, 117] on div "15 A physician does not need a patient's written authorization to send a copy o…" at bounding box center [194, 131] width 180 height 45
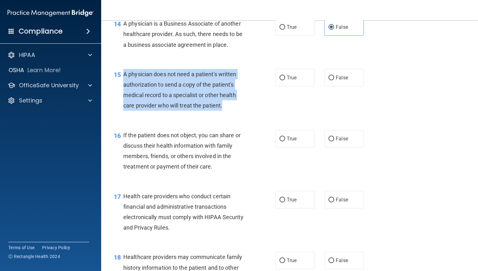
scroll to position [829, 0]
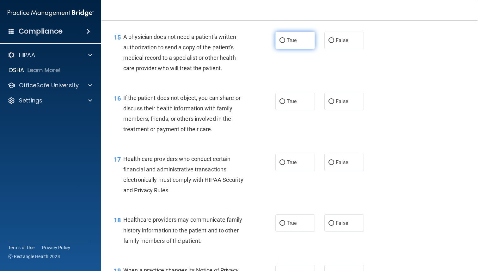
click at [291, 35] on label "True" at bounding box center [294, 40] width 39 height 17
click at [285, 38] on input "True" at bounding box center [282, 40] width 6 height 5
radio input "true"
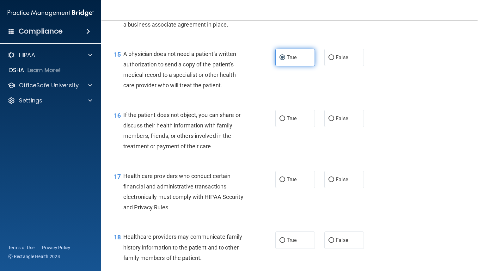
scroll to position [817, 0]
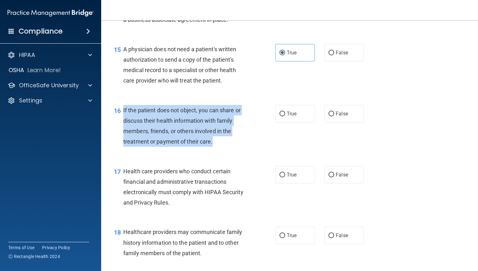
drag, startPoint x: 215, startPoint y: 141, endPoint x: 122, endPoint y: 106, distance: 99.8
click at [122, 106] on div "16 If the patient does not object, you can share or discuss their health inform…" at bounding box center [194, 127] width 180 height 45
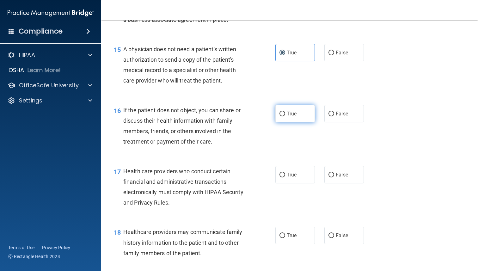
click at [283, 118] on label "True" at bounding box center [294, 113] width 39 height 17
click at [283, 116] on input "True" at bounding box center [282, 113] width 6 height 5
radio input "true"
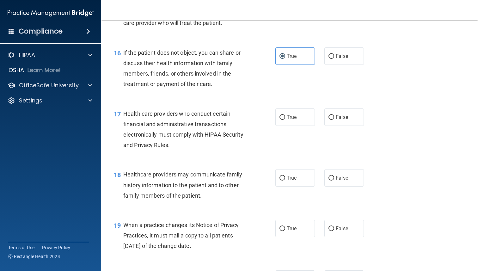
scroll to position [879, 0]
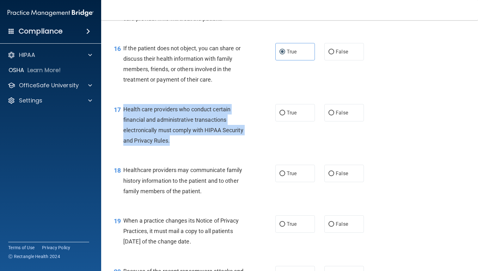
drag, startPoint x: 173, startPoint y: 142, endPoint x: 124, endPoint y: 109, distance: 58.8
click at [124, 109] on div "Health care providers who conduct certain financial and administrative transact…" at bounding box center [187, 125] width 128 height 42
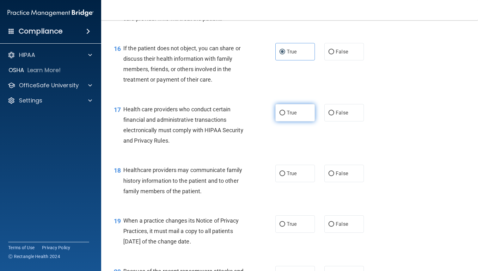
click at [290, 113] on span "True" at bounding box center [291, 113] width 10 height 6
click at [285, 113] on input "True" at bounding box center [282, 113] width 6 height 5
radio input "true"
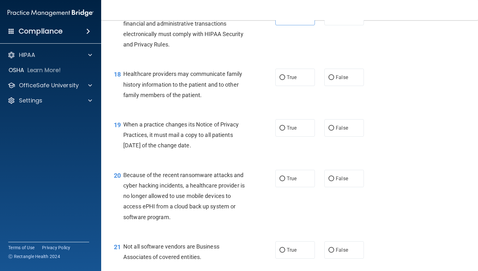
scroll to position [986, 0]
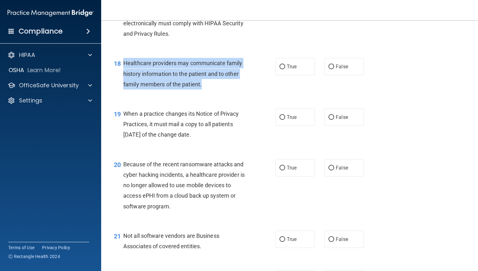
drag, startPoint x: 208, startPoint y: 85, endPoint x: 125, endPoint y: 65, distance: 85.6
click at [125, 65] on div "Healthcare providers may communicate family history information to the patient …" at bounding box center [187, 74] width 128 height 32
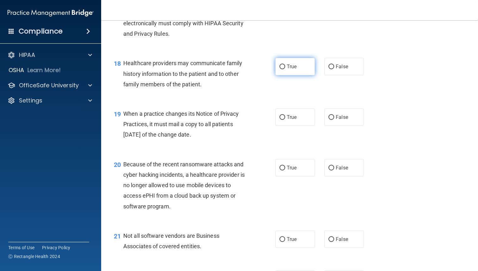
click at [291, 69] on span "True" at bounding box center [291, 66] width 10 height 6
click at [285, 69] on input "True" at bounding box center [282, 66] width 6 height 5
radio input "true"
drag, startPoint x: 209, startPoint y: 134, endPoint x: 123, endPoint y: 112, distance: 88.5
click at [123, 112] on span "When a practice changes its Notice of Privacy Practices, it must mail a copy to…" at bounding box center [181, 123] width 116 height 27
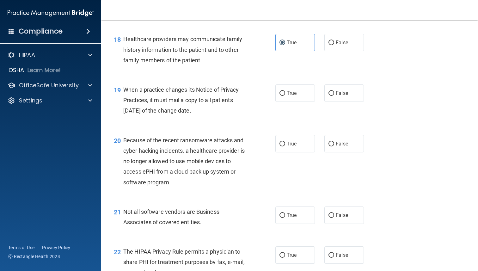
scroll to position [1010, 0]
click at [346, 103] on div "19 When a practice changes its Notice of Privacy Practices, it must mail a copy…" at bounding box center [289, 101] width 361 height 51
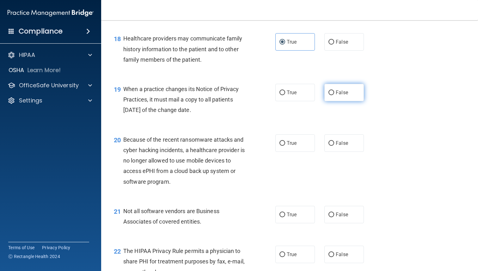
click at [343, 100] on label "False" at bounding box center [343, 92] width 39 height 17
click at [334, 95] on input "False" at bounding box center [331, 92] width 6 height 5
radio input "true"
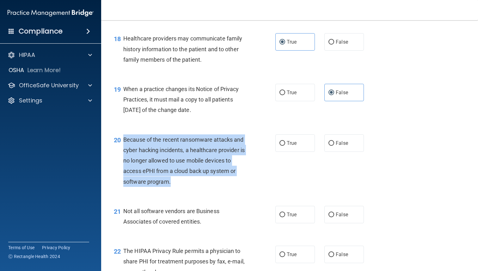
drag, startPoint x: 174, startPoint y: 182, endPoint x: 121, endPoint y: 143, distance: 65.3
click at [121, 143] on div "20 Because of the recent ransomware attacks and cyber hacking incidents, a heal…" at bounding box center [194, 162] width 180 height 56
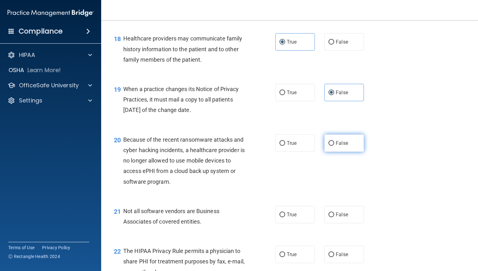
click at [348, 134] on label "False" at bounding box center [343, 142] width 39 height 17
click at [334, 141] on input "False" at bounding box center [331, 143] width 6 height 5
radio input "true"
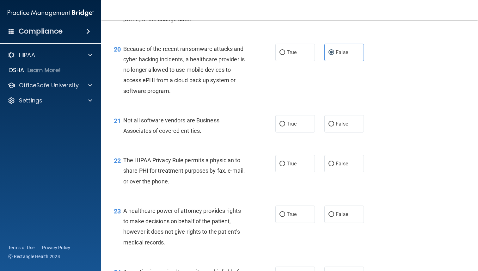
scroll to position [1106, 0]
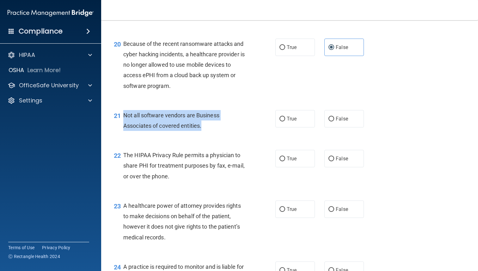
drag, startPoint x: 206, startPoint y: 128, endPoint x: 124, endPoint y: 119, distance: 82.3
click at [124, 119] on div "Not all software vendors are Business Associates of covered entities." at bounding box center [187, 120] width 128 height 21
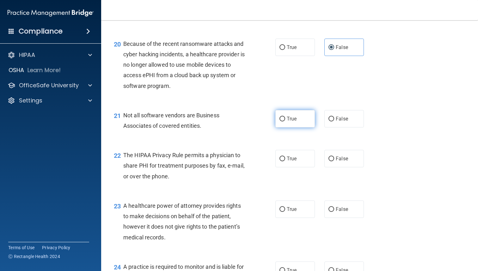
click at [290, 124] on label "True" at bounding box center [294, 118] width 39 height 17
click at [285, 121] on input "True" at bounding box center [282, 119] width 6 height 5
radio input "true"
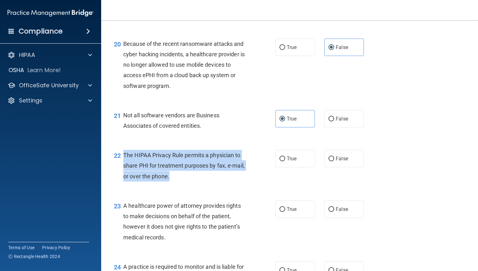
drag, startPoint x: 170, startPoint y: 178, endPoint x: 123, endPoint y: 159, distance: 50.9
click at [123, 159] on div "22 The HIPAA Privacy Rule permits a physician to share PHI for treatment purpos…" at bounding box center [194, 167] width 180 height 35
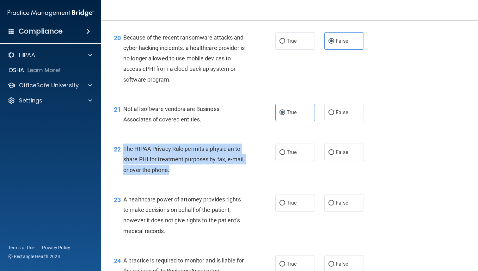
scroll to position [1114, 0]
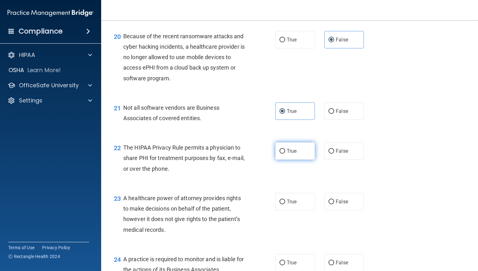
click at [283, 146] on label "True" at bounding box center [294, 150] width 39 height 17
click at [283, 149] on input "True" at bounding box center [282, 151] width 6 height 5
radio input "true"
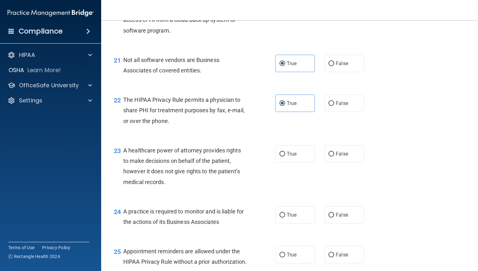
scroll to position [1167, 0]
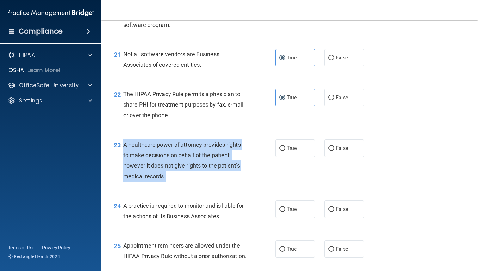
drag, startPoint x: 170, startPoint y: 178, endPoint x: 123, endPoint y: 148, distance: 55.8
click at [123, 148] on div "A healthcare power of attorney provides rights to make decisions on behalf of t…" at bounding box center [187, 160] width 128 height 42
click at [330, 150] on input "False" at bounding box center [331, 148] width 6 height 5
radio input "true"
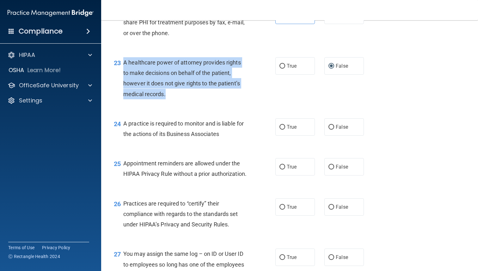
scroll to position [1250, 0]
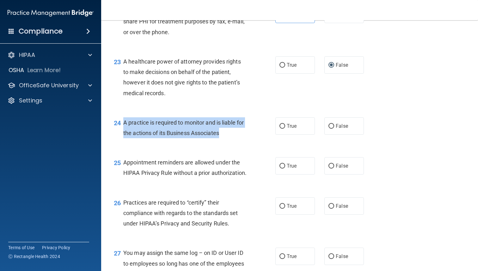
drag, startPoint x: 230, startPoint y: 128, endPoint x: 121, endPoint y: 128, distance: 108.6
click at [121, 128] on div "24 A practice is required to monitor and is liable for the actions of its Busin…" at bounding box center [194, 129] width 180 height 24
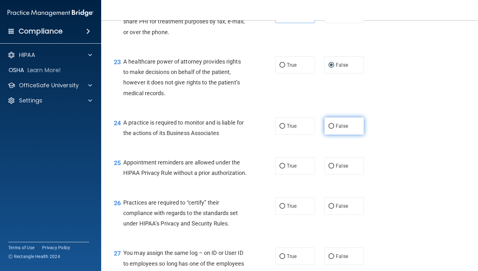
click at [334, 131] on label "False" at bounding box center [343, 125] width 39 height 17
click at [334, 129] on input "False" at bounding box center [331, 126] width 6 height 5
radio input "true"
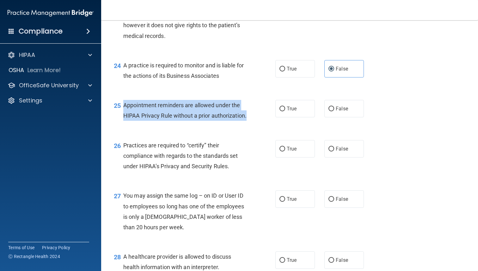
drag, startPoint x: 160, startPoint y: 126, endPoint x: 120, endPoint y: 109, distance: 42.9
click at [120, 109] on div "25 Appointment reminders are allowed under the HIPAA Privacy Rule without a pri…" at bounding box center [194, 112] width 180 height 24
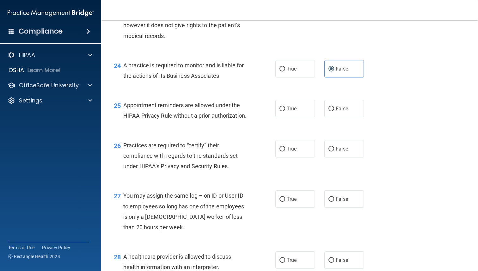
click at [190, 110] on div "Appointment reminders are allowed under the HIPAA Privacy Rule without a prior …" at bounding box center [187, 110] width 128 height 21
click at [288, 106] on span "True" at bounding box center [291, 108] width 10 height 6
click at [285, 106] on input "True" at bounding box center [282, 108] width 6 height 5
radio input "true"
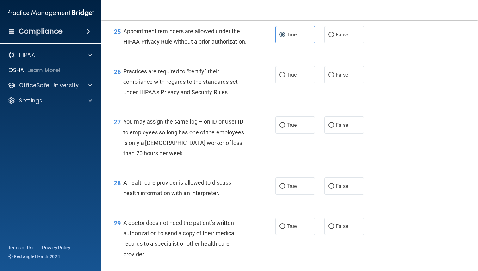
scroll to position [1383, 0]
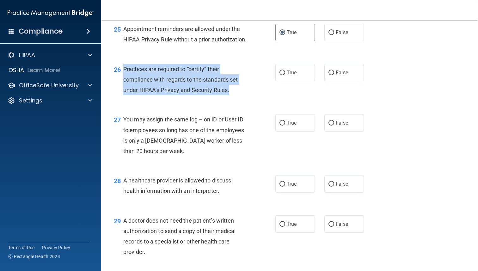
drag, startPoint x: 232, startPoint y: 103, endPoint x: 124, endPoint y: 78, distance: 110.5
click at [124, 78] on div "Practices are required to “certify” their compliance with regards to the standa…" at bounding box center [187, 80] width 128 height 32
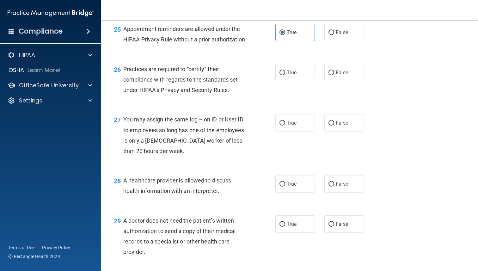
click at [337, 93] on div "26 Practices are required to “certify” their compliance with regards to the sta…" at bounding box center [289, 81] width 361 height 51
click at [334, 81] on label "False" at bounding box center [343, 72] width 39 height 17
click at [334, 75] on input "False" at bounding box center [331, 72] width 6 height 5
radio input "true"
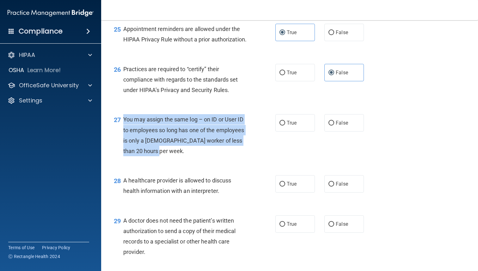
drag, startPoint x: 151, startPoint y: 161, endPoint x: 122, endPoint y: 125, distance: 46.5
click at [122, 125] on div "27 You may assign the same log – on ID or User ID to employees so long has one …" at bounding box center [194, 136] width 180 height 45
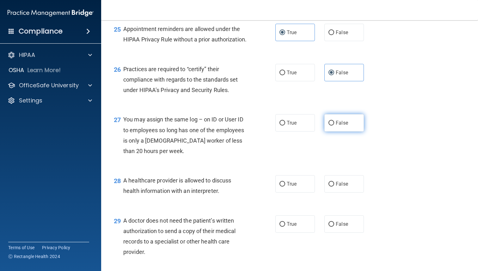
click at [343, 126] on span "False" at bounding box center [341, 123] width 12 height 6
click at [334, 125] on input "False" at bounding box center [331, 123] width 6 height 5
radio input "true"
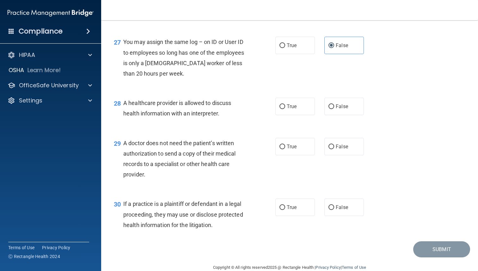
scroll to position [1464, 0]
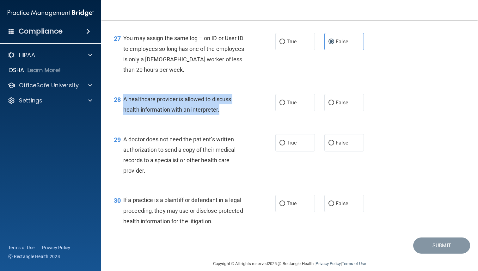
drag, startPoint x: 223, startPoint y: 122, endPoint x: 122, endPoint y: 113, distance: 100.9
click at [122, 113] on div "28 A healthcare provider is allowed to discuss health information with an inter…" at bounding box center [194, 106] width 180 height 24
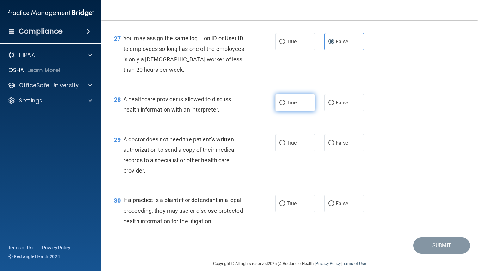
click at [297, 111] on label "True" at bounding box center [294, 102] width 39 height 17
click at [285, 105] on input "True" at bounding box center [282, 102] width 6 height 5
radio input "true"
drag, startPoint x: 145, startPoint y: 178, endPoint x: 123, endPoint y: 150, distance: 35.8
click at [123, 150] on span "A doctor does not need the patient’s written authorization to send a copy of th…" at bounding box center [179, 155] width 112 height 38
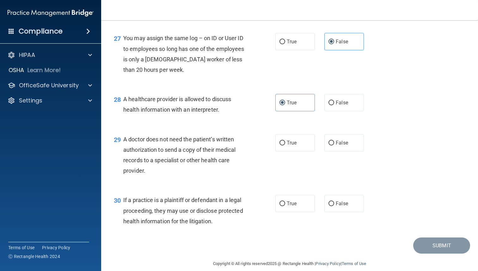
scroll to position [1483, 0]
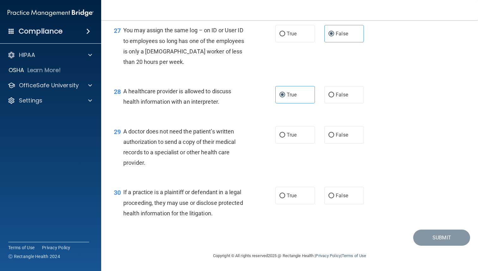
click at [277, 144] on div "29 A doctor does not need the patient’s written authorization to send a copy of…" at bounding box center [194, 148] width 180 height 45
click at [286, 134] on label "True" at bounding box center [294, 134] width 39 height 17
click at [285, 134] on input "True" at bounding box center [282, 135] width 6 height 5
radio input "true"
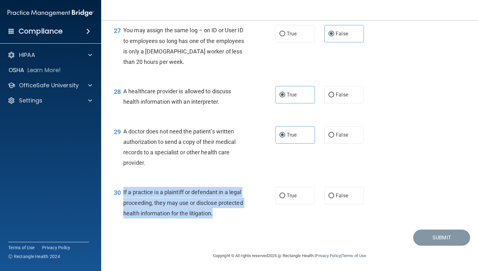
drag, startPoint x: 223, startPoint y: 217, endPoint x: 123, endPoint y: 189, distance: 103.1
click at [123, 189] on div "If a practice is a plaintiff or defendant in a legal proceeding, they may use o…" at bounding box center [187, 203] width 128 height 32
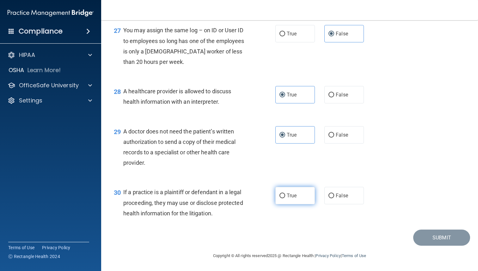
click at [286, 201] on label "True" at bounding box center [294, 195] width 39 height 17
click at [285, 198] on input "True" at bounding box center [282, 195] width 6 height 5
radio input "true"
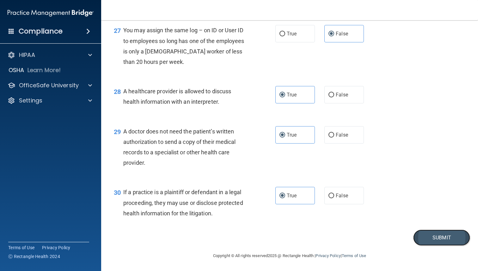
click at [422, 236] on button "Submit" at bounding box center [441, 237] width 57 height 16
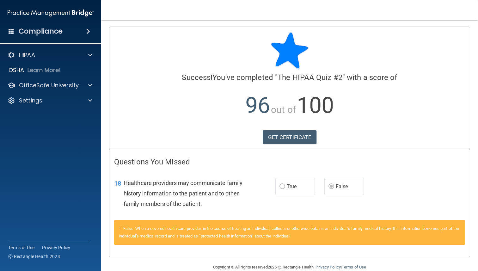
scroll to position [11, 0]
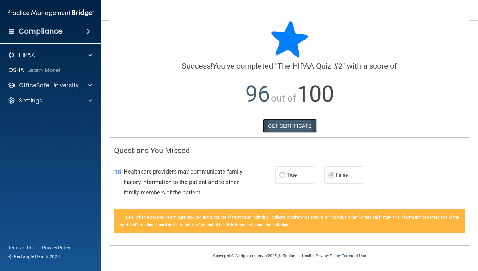
click at [304, 131] on link "GET CERTIFICATE" at bounding box center [289, 126] width 54 height 14
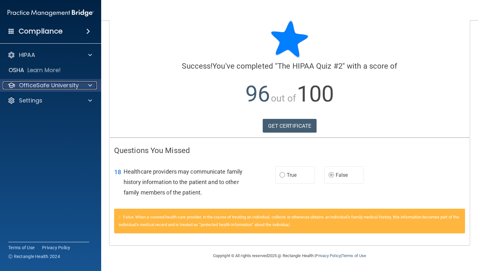
click at [68, 85] on p "OfficeSafe University" at bounding box center [49, 85] width 60 height 8
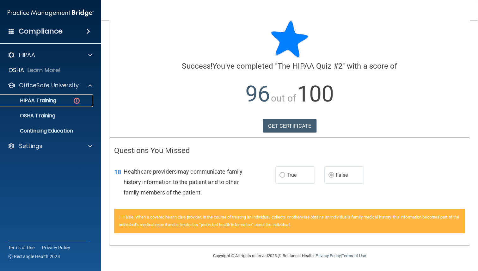
click at [71, 96] on link "HIPAA Training" at bounding box center [43, 100] width 99 height 13
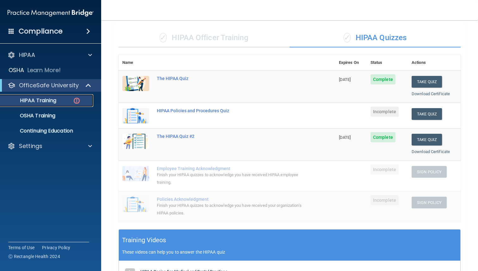
scroll to position [41, 0]
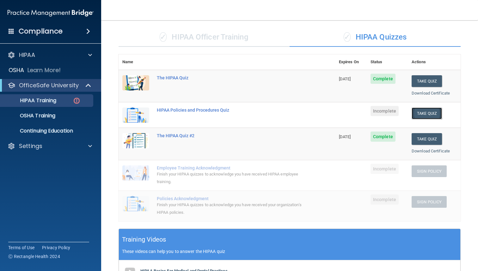
click at [428, 115] on button "Take Quiz" at bounding box center [426, 113] width 30 height 12
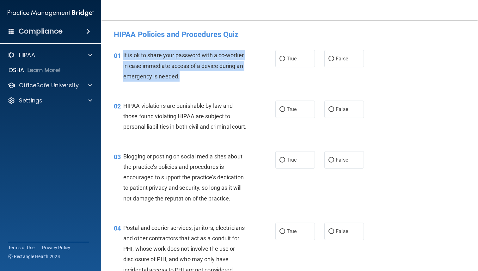
drag, startPoint x: 181, startPoint y: 77, endPoint x: 123, endPoint y: 57, distance: 61.0
click at [123, 57] on div "It is ok to share your password with a co-worker in case immediate access of a …" at bounding box center [187, 66] width 128 height 32
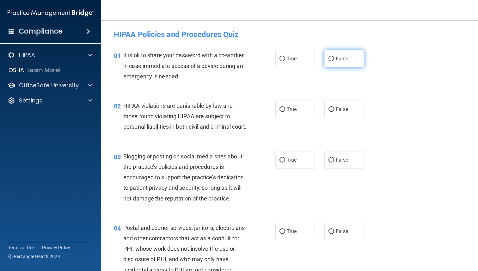
click at [349, 58] on label "False" at bounding box center [343, 58] width 39 height 17
click at [334, 58] on input "False" at bounding box center [331, 59] width 6 height 5
radio input "true"
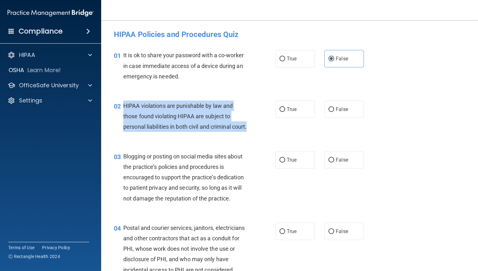
drag, startPoint x: 147, startPoint y: 138, endPoint x: 120, endPoint y: 106, distance: 42.6
click at [120, 106] on div "02 HIPAA violations are punishable by law and those found violating HIPAA are s…" at bounding box center [194, 117] width 180 height 35
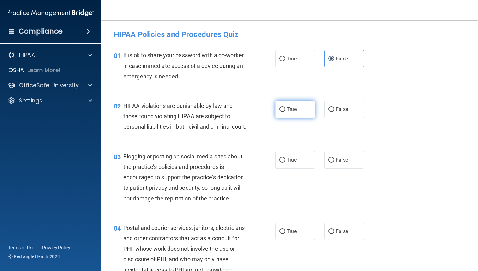
click at [293, 107] on span "True" at bounding box center [291, 109] width 10 height 6
click at [285, 107] on input "True" at bounding box center [282, 109] width 6 height 5
radio input "true"
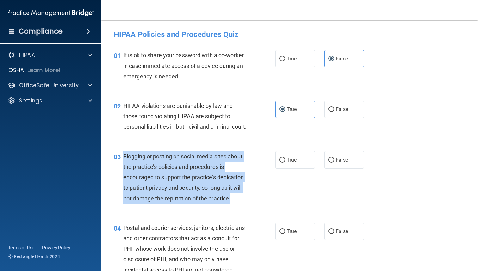
drag, startPoint x: 234, startPoint y: 209, endPoint x: 120, endPoint y: 163, distance: 123.7
click at [120, 163] on div "03 Blogging or posting on social media sites about the practice’s policies and …" at bounding box center [194, 179] width 180 height 56
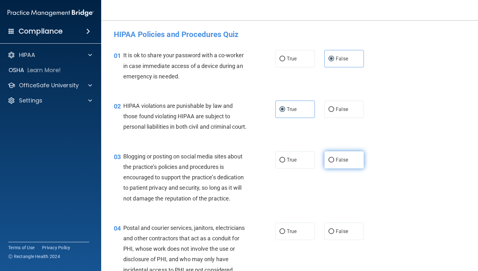
click at [334, 168] on label "False" at bounding box center [343, 159] width 39 height 17
click at [334, 162] on input "False" at bounding box center [331, 160] width 6 height 5
radio input "true"
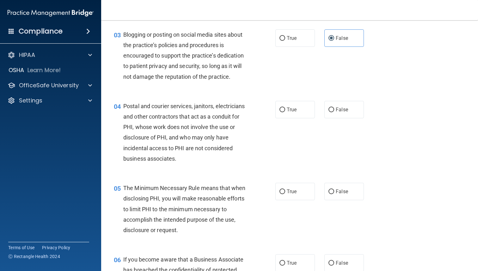
scroll to position [127, 0]
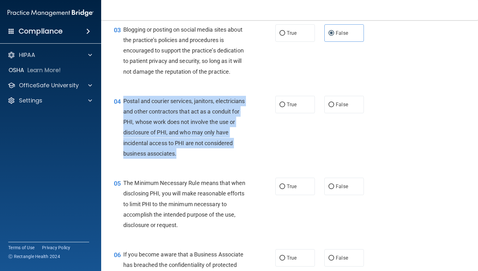
drag, startPoint x: 182, startPoint y: 163, endPoint x: 124, endPoint y: 108, distance: 79.7
click at [124, 108] on div "Postal and courier services, janitors, electricians and other contractors that …" at bounding box center [187, 127] width 128 height 63
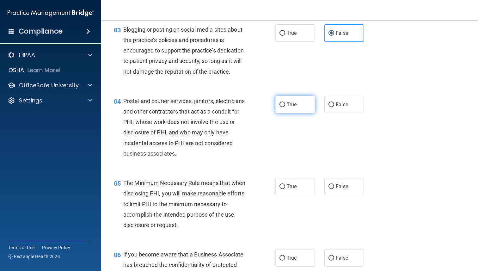
click at [294, 113] on label "True" at bounding box center [294, 104] width 39 height 17
click at [285, 107] on input "True" at bounding box center [282, 104] width 6 height 5
radio input "true"
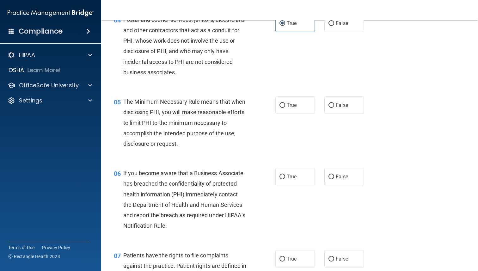
scroll to position [211, 0]
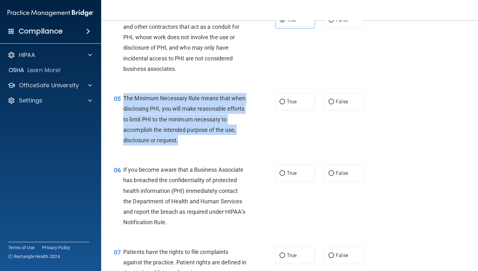
drag, startPoint x: 188, startPoint y: 155, endPoint x: 122, endPoint y: 110, distance: 80.3
click at [122, 110] on div "05 The Minimum Necessary Rule means that when disclosing PHI, you will make rea…" at bounding box center [194, 121] width 180 height 56
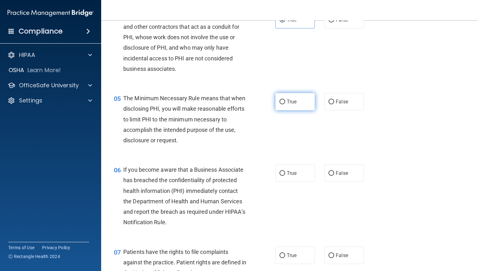
click at [292, 105] on span "True" at bounding box center [291, 102] width 10 height 6
click at [285, 104] on input "True" at bounding box center [282, 101] width 6 height 5
radio input "true"
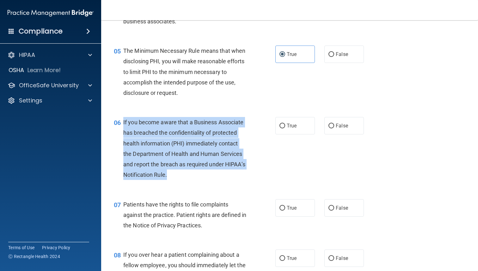
drag, startPoint x: 171, startPoint y: 185, endPoint x: 120, endPoint y: 134, distance: 72.6
click at [120, 134] on div "06 If you become aware that a Business Associate has breached the confidentiali…" at bounding box center [194, 150] width 180 height 66
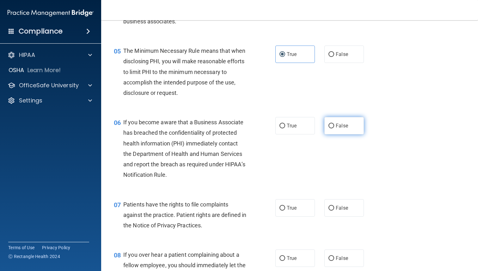
click at [345, 129] on span "False" at bounding box center [341, 126] width 12 height 6
click at [334, 128] on input "False" at bounding box center [331, 125] width 6 height 5
radio input "true"
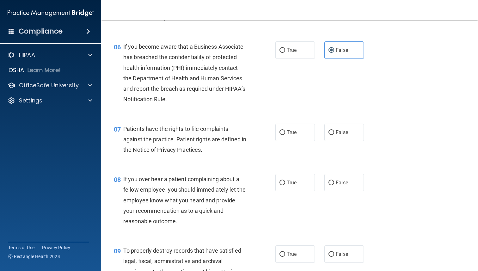
scroll to position [336, 0]
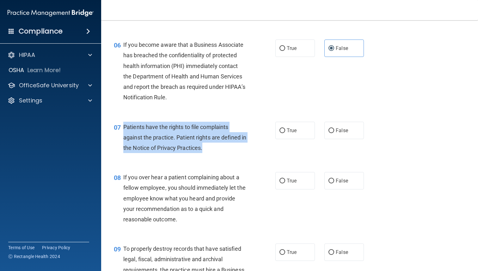
drag, startPoint x: 214, startPoint y: 159, endPoint x: 123, endPoint y: 132, distance: 94.7
click at [123, 132] on div "Patients have the rights to file complaints against the practice. Patient right…" at bounding box center [187, 138] width 128 height 32
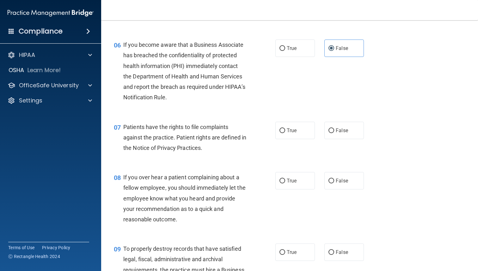
click at [292, 131] on div "07 Patients have the rights to file complaints against the practice. Patient ri…" at bounding box center [289, 139] width 361 height 51
click at [292, 133] on span "True" at bounding box center [291, 130] width 10 height 6
click at [285, 133] on input "True" at bounding box center [282, 130] width 6 height 5
radio input "true"
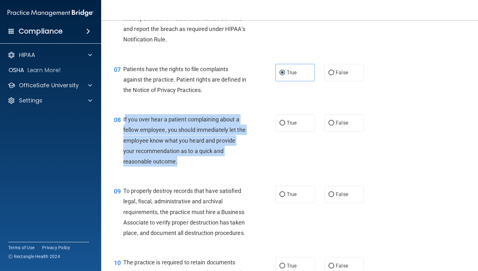
drag, startPoint x: 182, startPoint y: 174, endPoint x: 124, endPoint y: 131, distance: 71.8
click at [124, 131] on div "If you over hear a patient complaining about a fellow employee, you should imme…" at bounding box center [187, 140] width 128 height 52
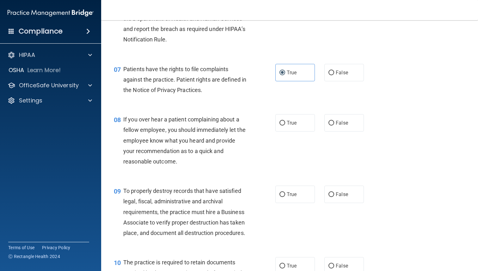
click at [177, 165] on span "If you over hear a patient complaining about a fellow employee, you should imme…" at bounding box center [184, 140] width 122 height 49
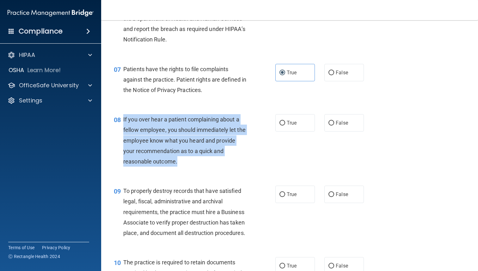
drag, startPoint x: 183, startPoint y: 174, endPoint x: 121, endPoint y: 132, distance: 74.4
click at [121, 132] on div "08 If you over hear a patient complaining about a fellow employee, you should i…" at bounding box center [194, 142] width 180 height 56
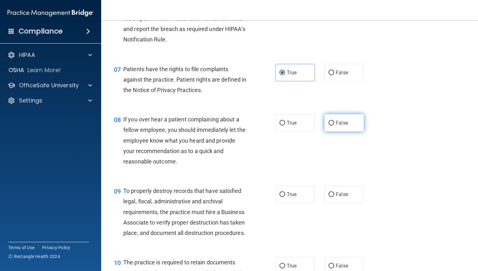
click at [342, 126] on span "False" at bounding box center [341, 123] width 12 height 6
click at [334, 125] on input "False" at bounding box center [331, 123] width 6 height 5
radio input "true"
click at [207, 219] on span "To properly destroy records that have satisfied legal, fiscal, administrative a…" at bounding box center [184, 211] width 122 height 49
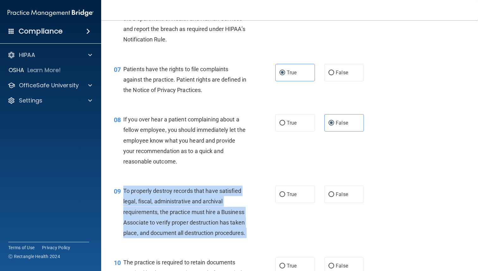
click at [207, 219] on span "To properly destroy records that have satisfied legal, fiscal, administrative a…" at bounding box center [184, 211] width 122 height 49
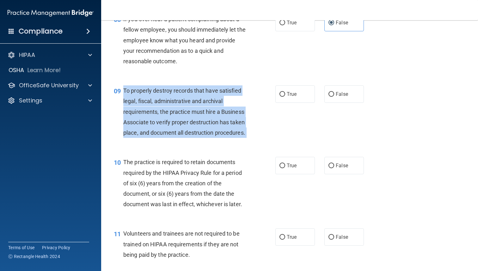
scroll to position [501, 0]
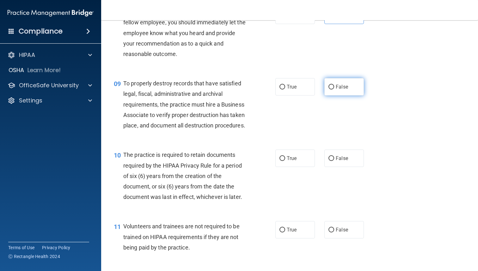
click at [339, 90] on span "False" at bounding box center [341, 87] width 12 height 6
click at [334, 89] on input "False" at bounding box center [331, 87] width 6 height 5
radio input "true"
click at [177, 193] on div "The practice is required to retain documents required by the HIPAA Privacy Rule…" at bounding box center [187, 175] width 128 height 52
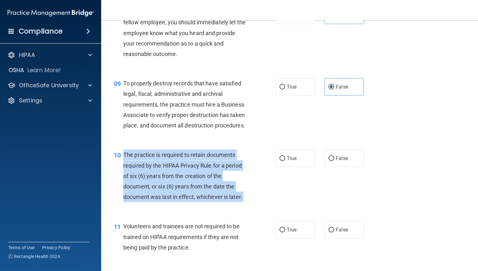
click at [177, 193] on div "The practice is required to retain documents required by the HIPAA Privacy Rule…" at bounding box center [187, 175] width 128 height 52
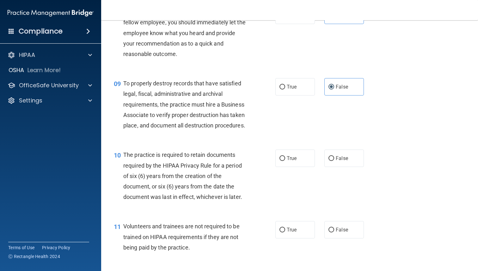
click at [286, 181] on div "10 The practice is required to retain documents required by the HIPAA Privacy R…" at bounding box center [289, 176] width 361 height 71
click at [286, 167] on label "True" at bounding box center [294, 157] width 39 height 17
click at [285, 161] on input "True" at bounding box center [282, 158] width 6 height 5
radio input "true"
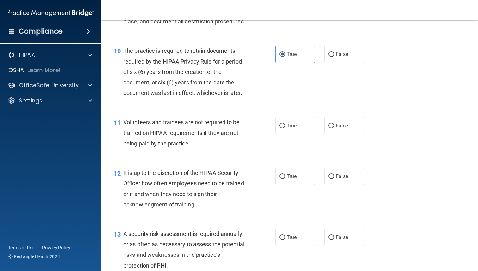
scroll to position [615, 0]
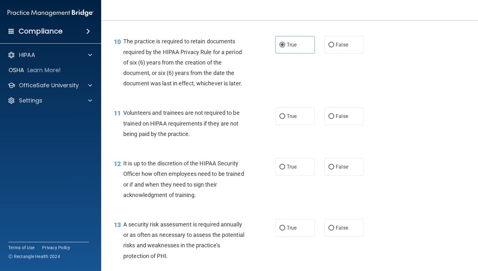
click at [171, 136] on span "Volunteers and trainees are not required to be trained on HIPAA requirements if…" at bounding box center [181, 122] width 116 height 27
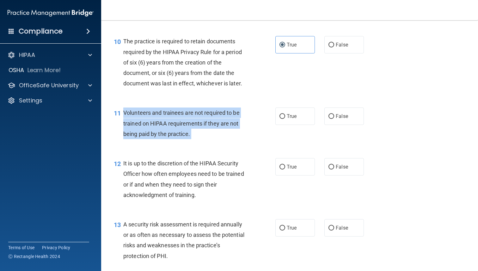
click at [171, 136] on span "Volunteers and trainees are not required to be trained on HIPAA requirements if…" at bounding box center [181, 122] width 116 height 27
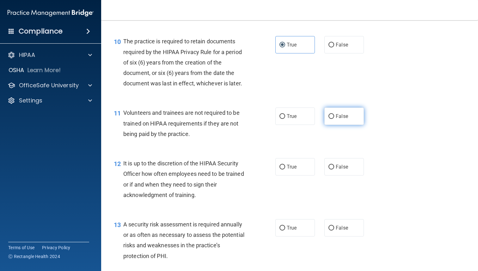
click at [344, 125] on label "False" at bounding box center [343, 115] width 39 height 17
click at [334, 119] on input "False" at bounding box center [331, 116] width 6 height 5
radio input "true"
click at [173, 186] on span "It is up to the discretion of the HIPAA Security Officer how often employees ne…" at bounding box center [183, 179] width 121 height 38
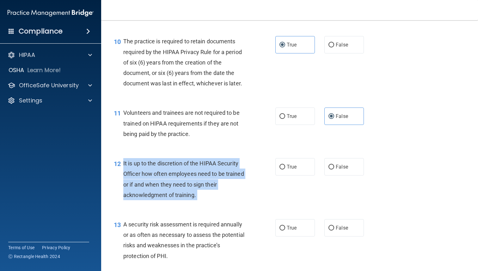
click at [173, 186] on span "It is up to the discretion of the HIPAA Security Officer how often employees ne…" at bounding box center [183, 179] width 121 height 38
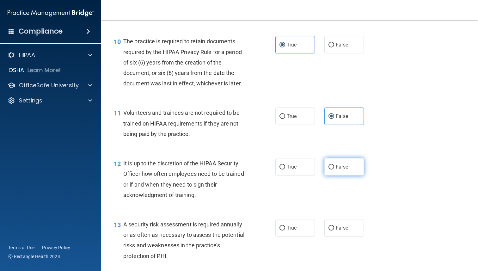
click at [337, 170] on span "False" at bounding box center [341, 167] width 12 height 6
click at [334, 169] on input "False" at bounding box center [331, 167] width 6 height 5
radio input "true"
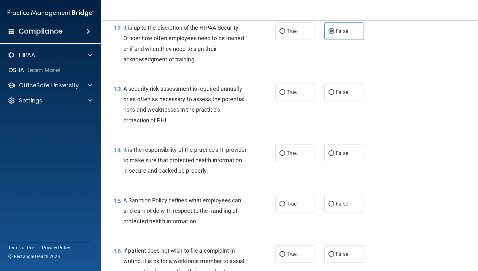
scroll to position [757, 0]
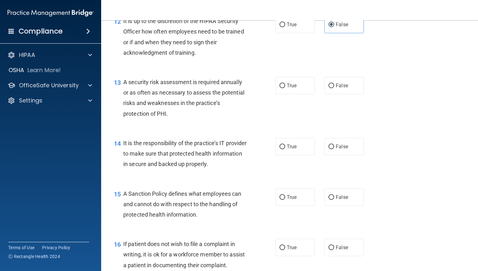
click at [165, 90] on span "A security risk assessment is required annually or as often as necessary to ass…" at bounding box center [183, 98] width 121 height 38
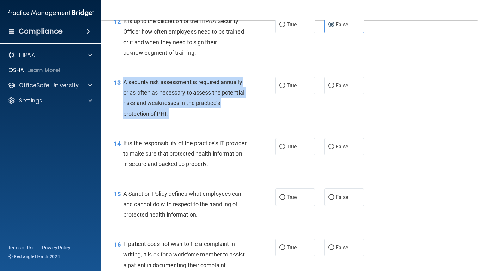
click at [165, 90] on span "A security risk assessment is required annually or as often as necessary to ass…" at bounding box center [183, 98] width 121 height 38
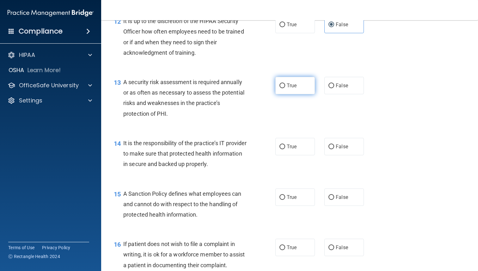
click at [306, 90] on label "True" at bounding box center [294, 85] width 39 height 17
click at [285, 88] on input "True" at bounding box center [282, 85] width 6 height 5
radio input "true"
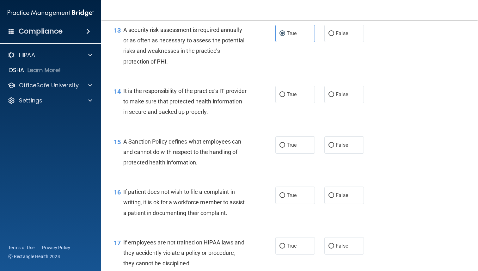
scroll to position [809, 0]
click at [190, 117] on div "It is the responsibility of the practice’s IT provider to make sure that protec…" at bounding box center [187, 101] width 128 height 32
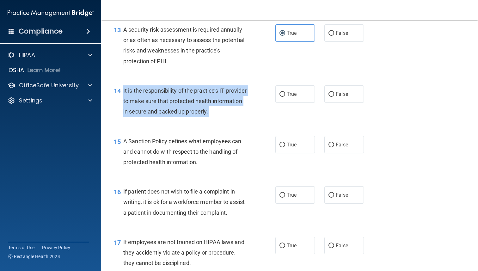
click at [190, 117] on div "It is the responsibility of the practice’s IT provider to make sure that protec…" at bounding box center [187, 101] width 128 height 32
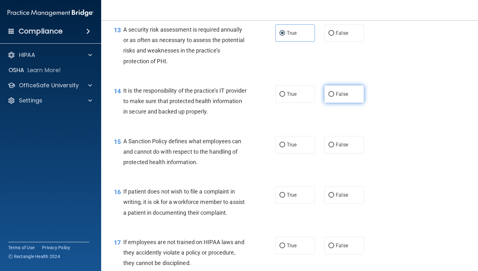
click at [348, 103] on label "False" at bounding box center [343, 93] width 39 height 17
click at [334, 97] on input "False" at bounding box center [331, 94] width 6 height 5
radio input "true"
click at [172, 162] on span "A Sanction Policy defines what employees can and cannot do with respect to the …" at bounding box center [182, 151] width 118 height 27
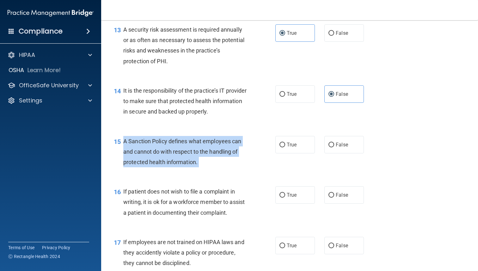
click at [172, 162] on span "A Sanction Policy defines what employees can and cannot do with respect to the …" at bounding box center [182, 151] width 118 height 27
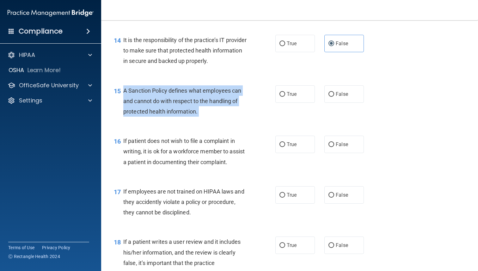
scroll to position [860, 0]
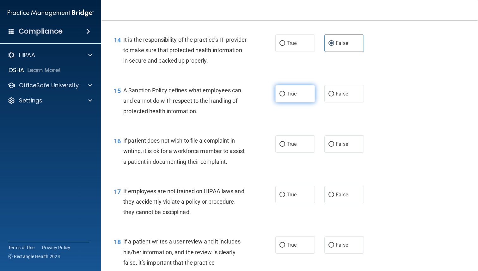
click at [286, 97] on span "True" at bounding box center [291, 94] width 10 height 6
click at [285, 96] on input "True" at bounding box center [282, 94] width 6 height 5
radio input "true"
click at [181, 160] on span "If patient does not wish to file a complaint in writing, it is ok for a workfor…" at bounding box center [183, 150] width 121 height 27
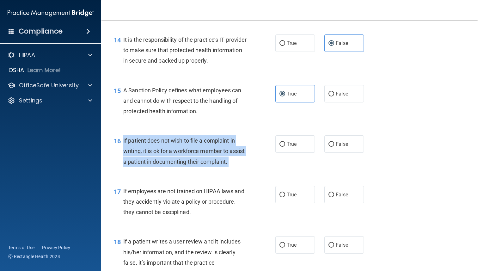
click at [181, 160] on span "If patient does not wish to file a complaint in writing, it is ok for a workfor…" at bounding box center [183, 150] width 121 height 27
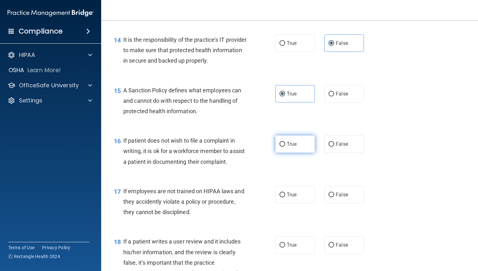
click at [290, 153] on label "True" at bounding box center [294, 143] width 39 height 17
click at [285, 147] on input "True" at bounding box center [282, 144] width 6 height 5
radio input "true"
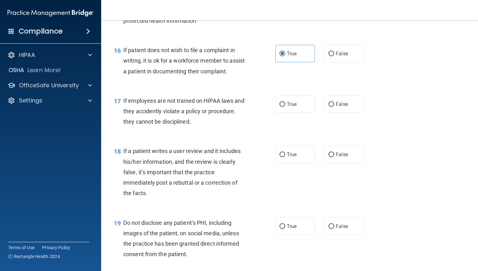
scroll to position [952, 0]
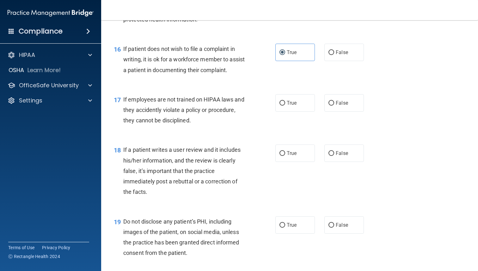
click at [177, 117] on span "If employees are not trained on HIPAA laws and they accidently violate a policy…" at bounding box center [183, 109] width 121 height 27
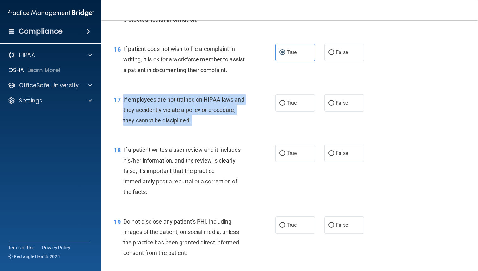
click at [177, 117] on span "If employees are not trained on HIPAA laws and they accidently violate a policy…" at bounding box center [183, 109] width 121 height 27
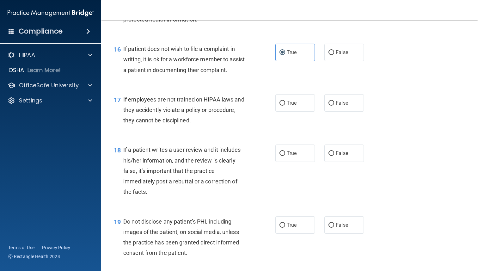
click at [352, 123] on div "17 If employees are not trained on HIPAA laws and they accidently violate a pol…" at bounding box center [289, 111] width 361 height 51
click at [344, 106] on span "False" at bounding box center [341, 103] width 12 height 6
click at [334, 105] on input "False" at bounding box center [331, 103] width 6 height 5
radio input "true"
click at [160, 178] on span "If a patient writes a user review and it includes his/her information, and the …" at bounding box center [181, 170] width 117 height 49
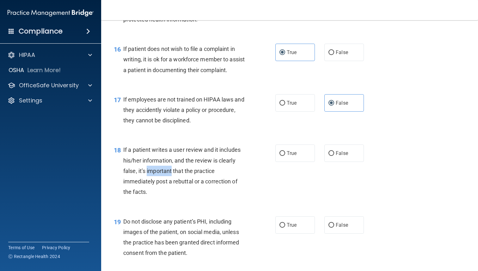
click at [160, 178] on span "If a patient writes a user review and it includes his/her information, and the …" at bounding box center [181, 170] width 117 height 49
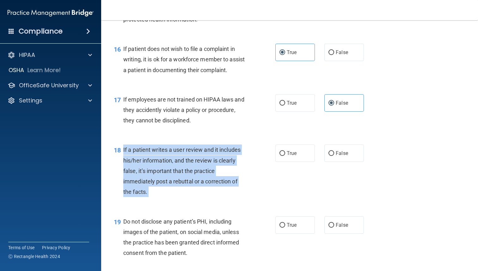
click at [160, 178] on span "If a patient writes a user review and it includes his/her information, and the …" at bounding box center [181, 170] width 117 height 49
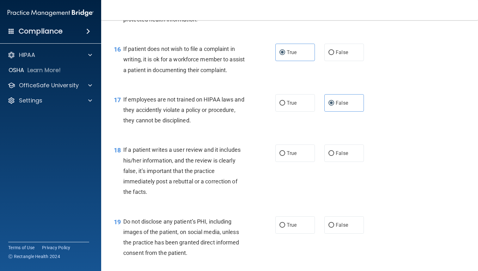
click at [337, 153] on div "18 If a patient writes a user review and it includes his/her information, and t…" at bounding box center [289, 171] width 361 height 71
click at [340, 162] on label "False" at bounding box center [343, 152] width 39 height 17
click at [334, 156] on input "False" at bounding box center [331, 153] width 6 height 5
radio input "true"
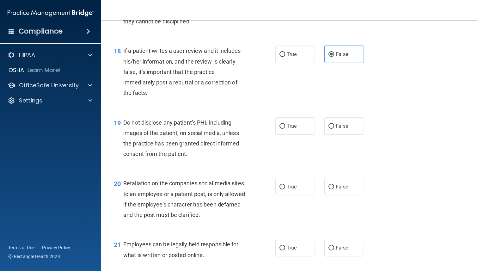
click at [176, 135] on span "Do not disclose any patient’s PHI, including images of the patient, on social m…" at bounding box center [181, 138] width 116 height 38
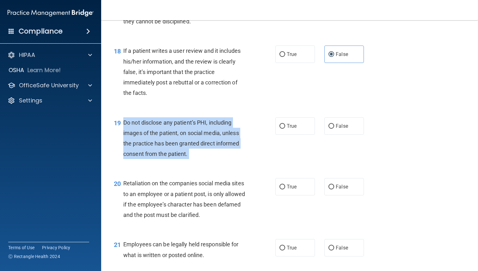
click at [176, 135] on span "Do not disclose any patient’s PHI, including images of the patient, on social m…" at bounding box center [181, 138] width 116 height 38
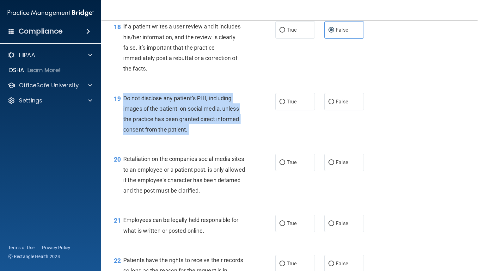
scroll to position [1076, 0]
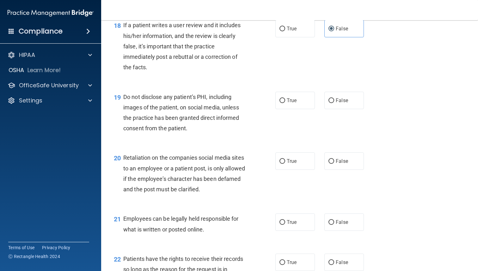
click at [291, 129] on div "19 Do not disclose any patient’s PHI, including images of the patient, on socia…" at bounding box center [289, 114] width 361 height 61
click at [286, 109] on label "True" at bounding box center [294, 100] width 39 height 17
click at [285, 103] on input "True" at bounding box center [282, 100] width 6 height 5
radio input "true"
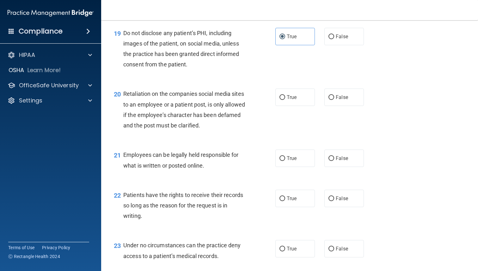
scroll to position [1140, 0]
click at [181, 128] on span "Retaliation on the companies social media sites to an employee or a patient pos…" at bounding box center [184, 109] width 122 height 38
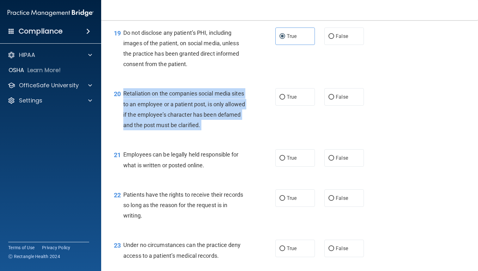
click at [181, 128] on span "Retaliation on the companies social media sites to an employee or a patient pos…" at bounding box center [184, 109] width 122 height 38
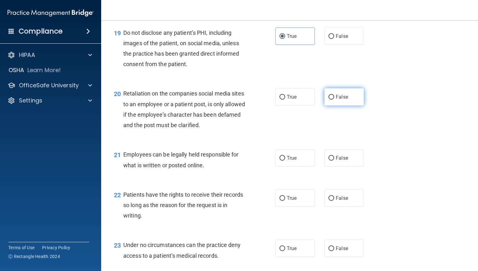
click at [337, 105] on label "False" at bounding box center [343, 96] width 39 height 17
click at [334, 99] on input "False" at bounding box center [331, 97] width 6 height 5
radio input "true"
click at [170, 167] on span "Employees can be legally held responsible for what is written or posted online." at bounding box center [180, 159] width 115 height 17
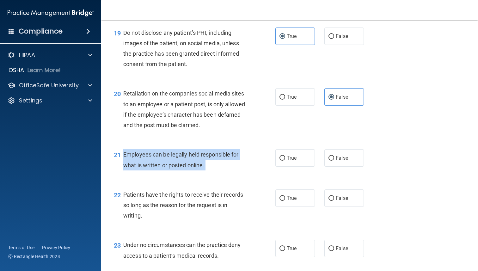
click at [170, 167] on span "Employees can be legally held responsible for what is written or posted online." at bounding box center [180, 159] width 115 height 17
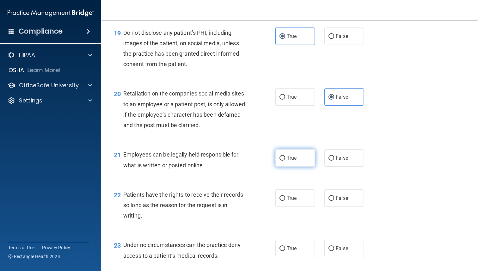
click at [288, 161] on span "True" at bounding box center [291, 158] width 10 height 6
click at [285, 160] on input "True" at bounding box center [282, 158] width 6 height 5
radio input "true"
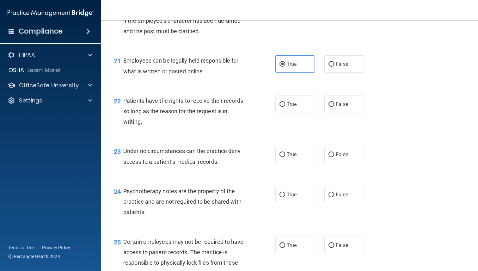
scroll to position [1234, 0]
click at [187, 116] on div "Patients have the rights to receive their records so long as the reason for the…" at bounding box center [187, 111] width 128 height 32
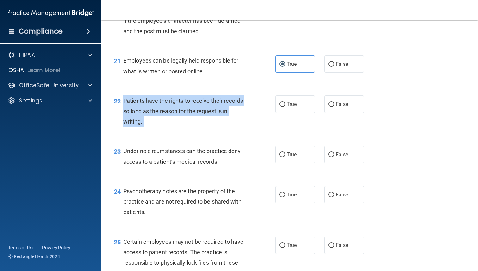
click at [187, 116] on div "Patients have the rights to receive their records so long as the reason for the…" at bounding box center [187, 111] width 128 height 32
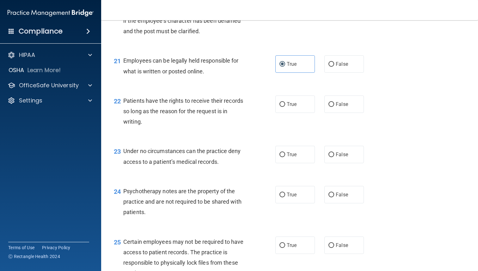
click at [345, 126] on div "22 Patients have the rights to receive their records so long as the reason for …" at bounding box center [289, 112] width 361 height 51
click at [344, 125] on div "22 Patients have the rights to receive their records so long as the reason for …" at bounding box center [289, 112] width 361 height 51
click at [339, 113] on label "False" at bounding box center [343, 103] width 39 height 17
click at [334, 107] on input "False" at bounding box center [331, 104] width 6 height 5
radio input "true"
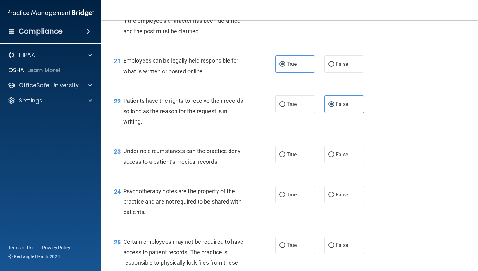
click at [167, 165] on span "Under no circumstances can the practice deny access to a patient’s medical reco…" at bounding box center [181, 155] width 117 height 17
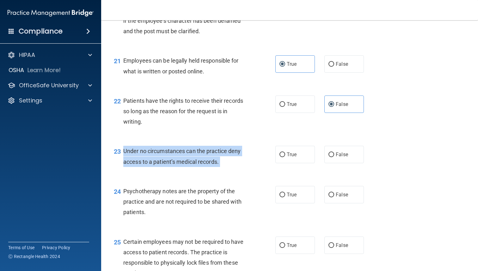
click at [167, 165] on span "Under no circumstances can the practice deny access to a patient’s medical reco…" at bounding box center [181, 155] width 117 height 17
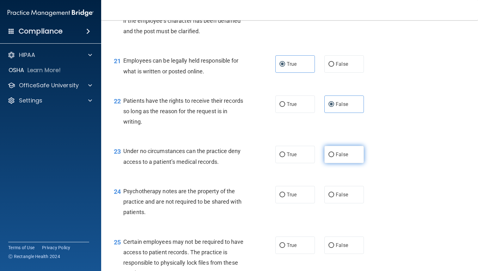
click at [334, 159] on label "False" at bounding box center [343, 154] width 39 height 17
click at [334, 157] on input "False" at bounding box center [331, 154] width 6 height 5
radio input "true"
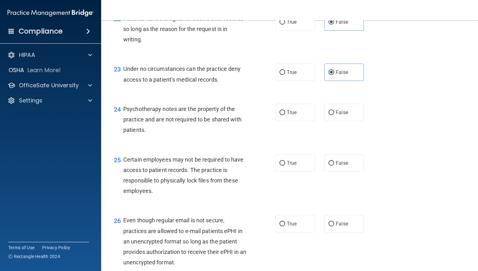
scroll to position [1317, 0]
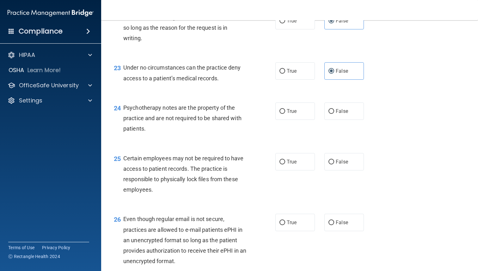
click at [181, 117] on span "Psychotherapy notes are the property of the practice and are not required to be…" at bounding box center [182, 117] width 118 height 27
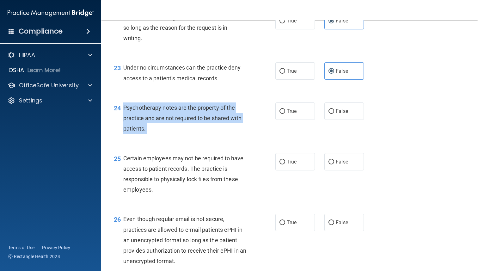
click at [181, 117] on span "Psychotherapy notes are the property of the practice and are not required to be…" at bounding box center [182, 117] width 118 height 27
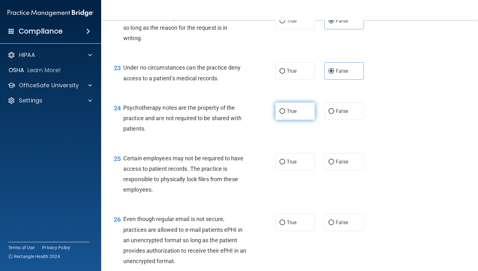
click at [285, 120] on label "True" at bounding box center [294, 110] width 39 height 17
click at [285, 114] on input "True" at bounding box center [282, 111] width 6 height 5
radio input "true"
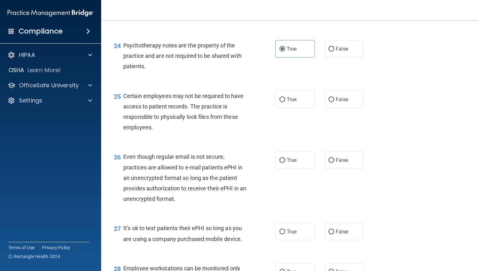
click at [170, 122] on div "Certain employees may not be required to have access to patient records. The pr…" at bounding box center [187, 112] width 128 height 42
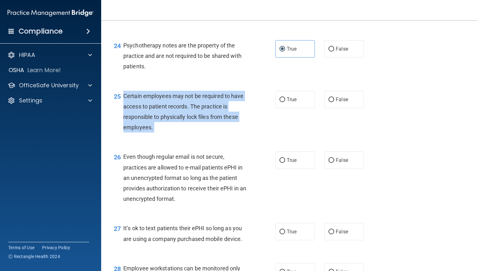
click at [170, 122] on div "Certain employees may not be required to have access to patient records. The pr…" at bounding box center [187, 112] width 128 height 42
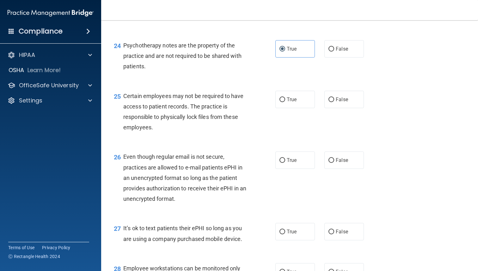
click at [302, 123] on div "25 Certain employees may not be required to have access to patient records. The…" at bounding box center [289, 113] width 361 height 61
click at [290, 102] on span "True" at bounding box center [291, 99] width 10 height 6
click at [285, 102] on input "True" at bounding box center [282, 99] width 6 height 5
radio input "true"
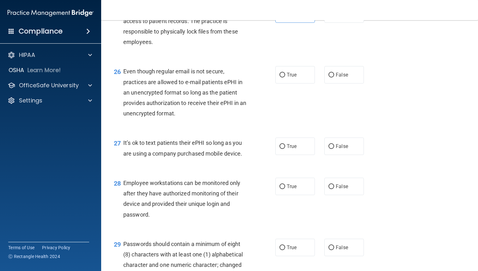
scroll to position [1471, 0]
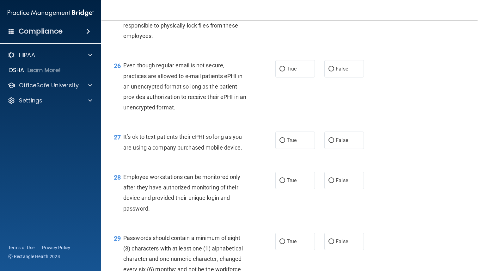
click at [178, 83] on div "Even though regular email is not secure, practices are allowed to e-mail patien…" at bounding box center [187, 86] width 128 height 52
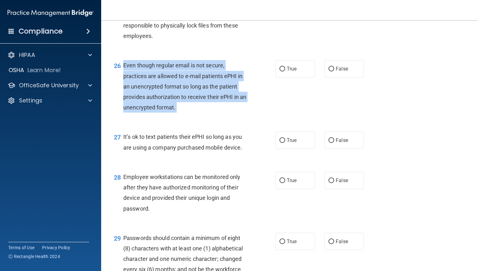
click at [178, 83] on div "Even though regular email is not secure, practices are allowed to e-mail patien…" at bounding box center [187, 86] width 128 height 52
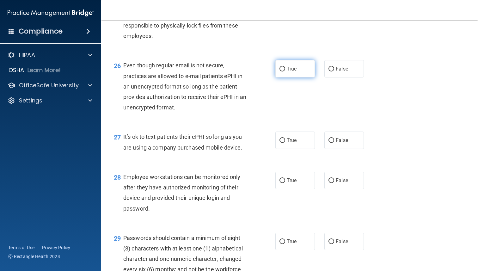
click at [291, 77] on label "True" at bounding box center [294, 68] width 39 height 17
click at [285, 71] on input "True" at bounding box center [282, 69] width 6 height 5
radio input "true"
click at [174, 150] on span "It’s ok to text patients their ePHI so long as you are using a company purchase…" at bounding box center [182, 141] width 119 height 17
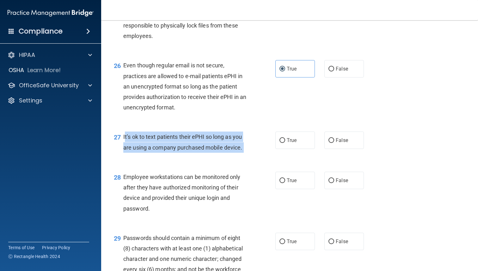
click at [174, 150] on span "It’s ok to text patients their ePHI so long as you are using a company purchase…" at bounding box center [182, 141] width 119 height 17
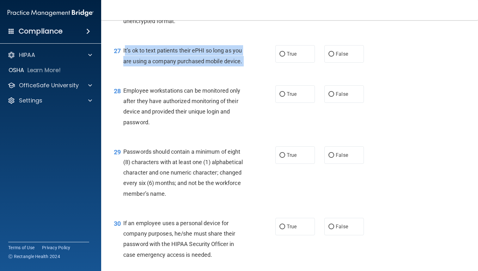
scroll to position [1558, 0]
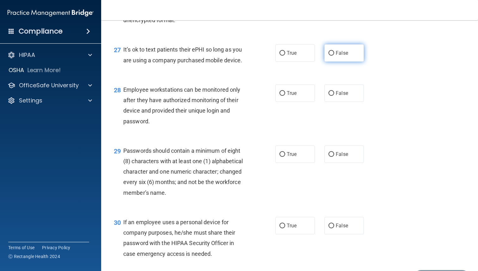
click at [334, 62] on label "False" at bounding box center [343, 52] width 39 height 17
click at [334, 56] on input "False" at bounding box center [331, 53] width 6 height 5
radio input "true"
click at [176, 108] on span "Employee workstations can be monitored only after they have authorized monitori…" at bounding box center [181, 105] width 117 height 38
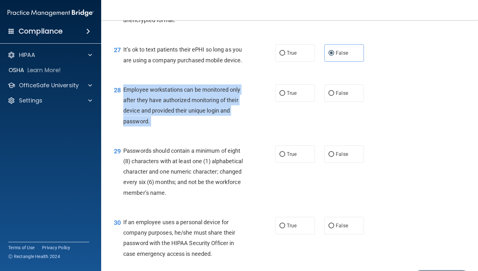
click at [176, 108] on span "Employee workstations can be monitored only after they have authorized monitori…" at bounding box center [181, 105] width 117 height 38
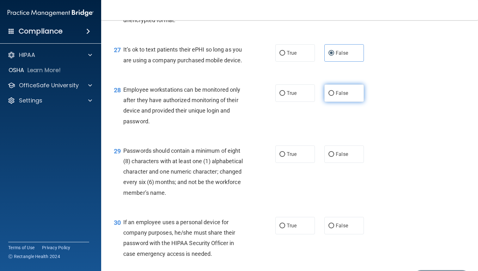
click at [358, 102] on label "False" at bounding box center [343, 92] width 39 height 17
click at [334, 96] on input "False" at bounding box center [331, 93] width 6 height 5
radio input "true"
click at [201, 174] on span "Passwords should contain a minimum of eight (8) characters with at least one (1…" at bounding box center [182, 171] width 119 height 49
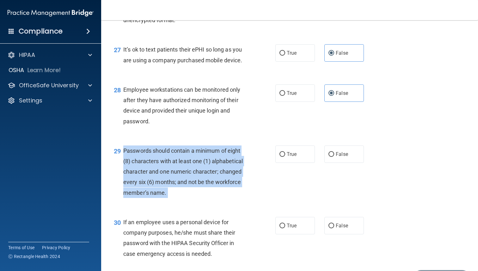
click at [201, 174] on span "Passwords should contain a minimum of eight (8) characters with at least one (1…" at bounding box center [182, 171] width 119 height 49
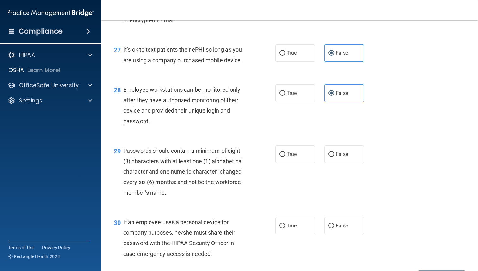
click at [291, 155] on div "29 Passwords should contain a minimum of eight (8) characters with at least one…" at bounding box center [289, 172] width 361 height 71
click at [291, 157] on span "True" at bounding box center [291, 154] width 10 height 6
click at [285, 157] on input "True" at bounding box center [282, 154] width 6 height 5
radio input "true"
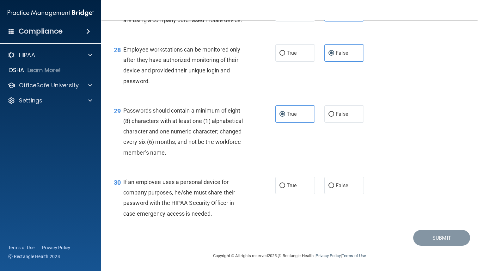
scroll to position [1607, 0]
click at [189, 178] on div "If an employee uses a personal device for company purposes, he/she must share t…" at bounding box center [187, 198] width 128 height 42
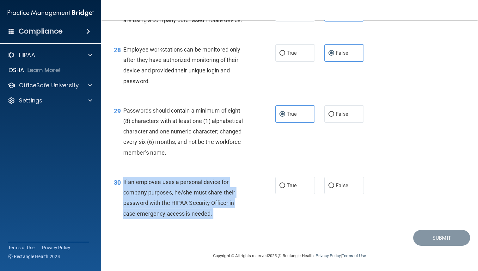
click at [189, 178] on div "If an employee uses a personal device for company purposes, he/she must share t…" at bounding box center [187, 198] width 128 height 42
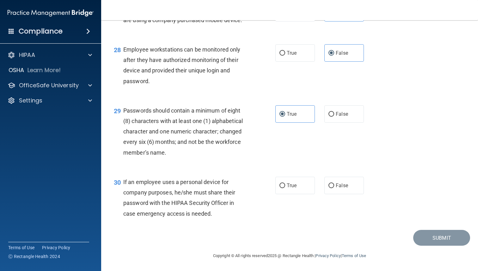
click at [340, 175] on div "30 If an employee uses a personal device for company purposes, he/she must shar…" at bounding box center [289, 199] width 361 height 61
click at [346, 190] on label "False" at bounding box center [343, 185] width 39 height 17
click at [334, 188] on input "False" at bounding box center [331, 185] width 6 height 5
radio input "true"
click at [424, 240] on button "Submit" at bounding box center [441, 238] width 57 height 16
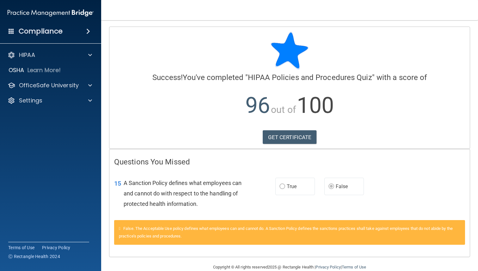
scroll to position [11, 0]
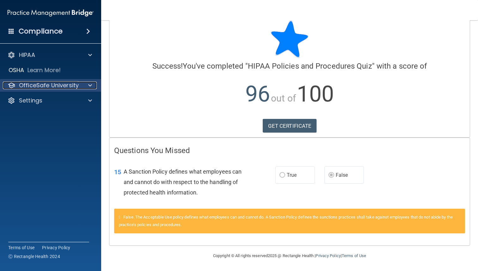
click at [73, 84] on p "OfficeSafe University" at bounding box center [49, 85] width 60 height 8
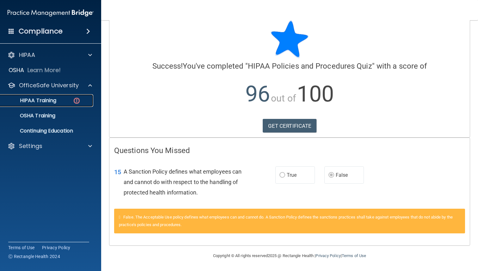
click at [79, 98] on img at bounding box center [77, 101] width 8 height 8
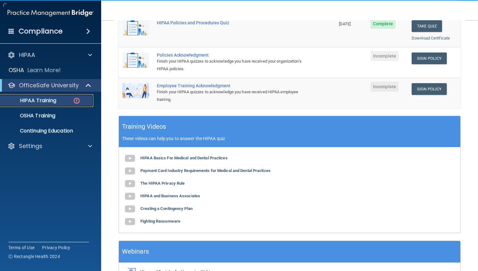
scroll to position [157, 0]
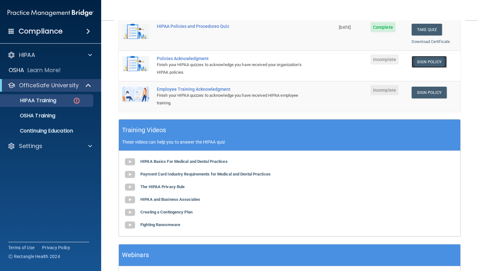
click at [428, 61] on link "Sign Policy" at bounding box center [428, 62] width 35 height 12
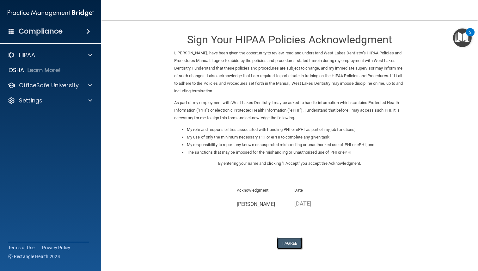
click at [297, 241] on button "I Agree" at bounding box center [289, 243] width 25 height 12
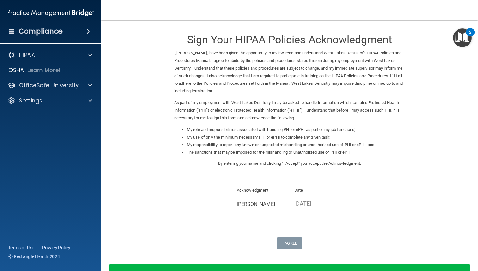
scroll to position [43, 0]
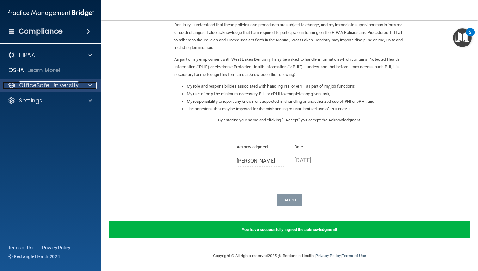
click at [81, 83] on div at bounding box center [89, 85] width 16 height 8
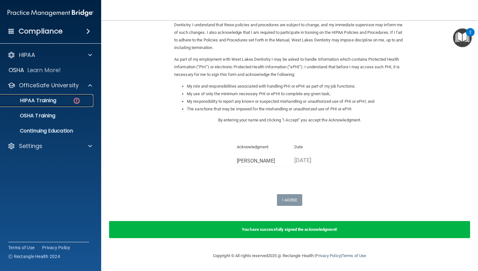
click at [85, 101] on div "HIPAA Training" at bounding box center [47, 100] width 86 height 6
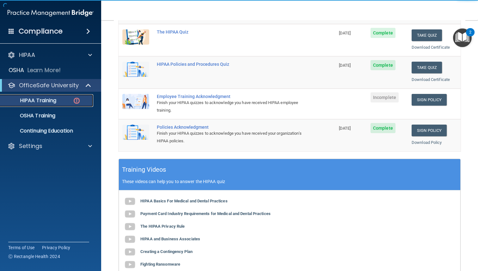
scroll to position [120, 0]
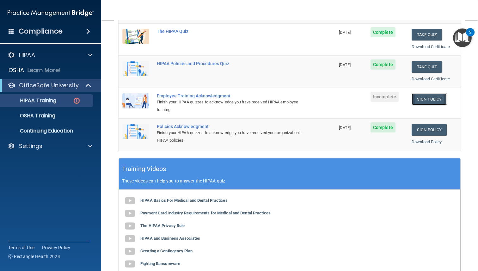
click at [435, 98] on link "Sign Policy" at bounding box center [428, 99] width 35 height 12
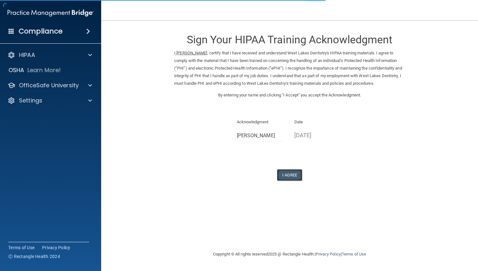
click at [284, 179] on button "I Agree" at bounding box center [289, 175] width 25 height 12
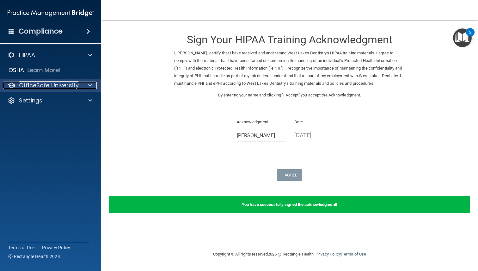
click at [65, 82] on p "OfficeSafe University" at bounding box center [49, 85] width 60 height 8
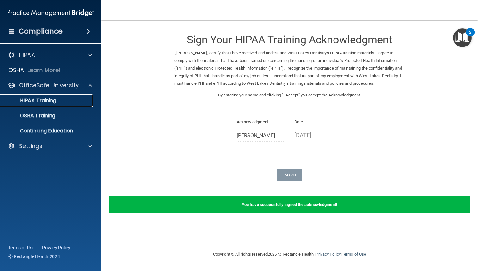
click at [72, 99] on div "HIPAA Training" at bounding box center [47, 100] width 86 height 6
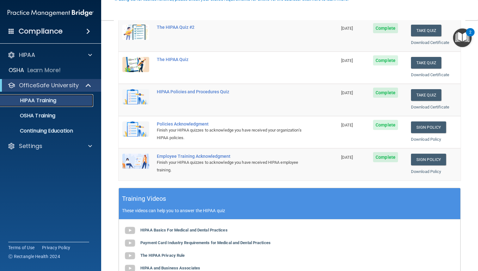
scroll to position [205, 0]
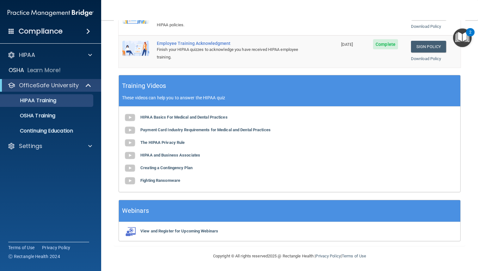
click at [465, 39] on img "Open Resource Center, 2 new notifications" at bounding box center [462, 37] width 19 height 19
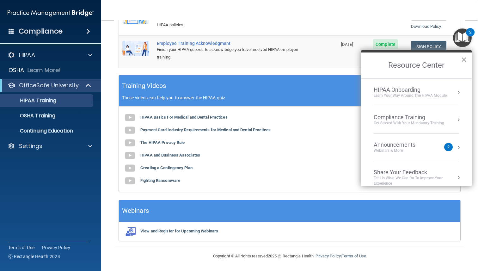
click at [462, 62] on button "×" at bounding box center [463, 59] width 6 height 10
